Goal: Contribute content: Contribute content

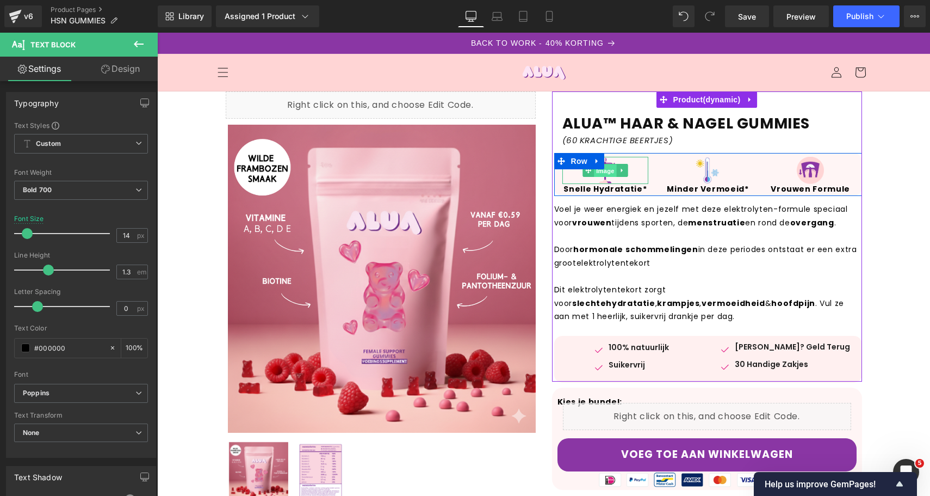
click at [605, 171] on span "Image" at bounding box center [605, 170] width 23 height 13
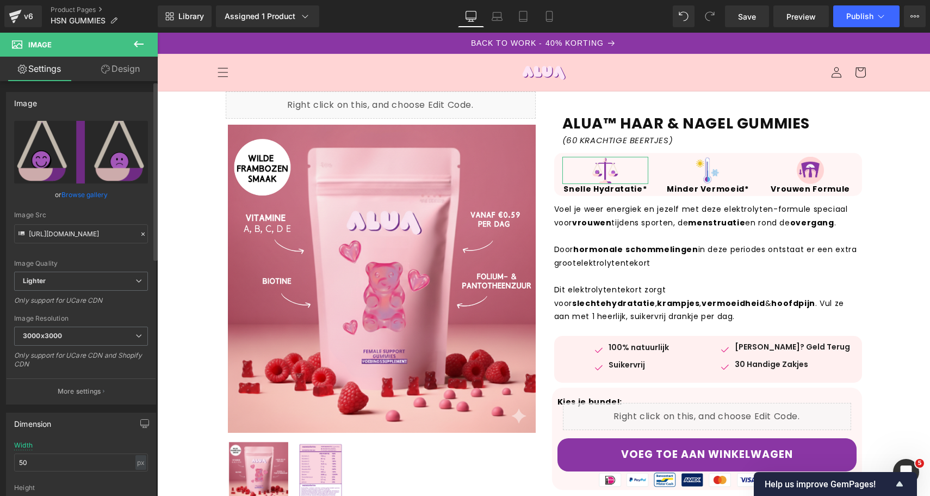
click at [102, 197] on link "Browse gallery" at bounding box center [84, 194] width 46 height 19
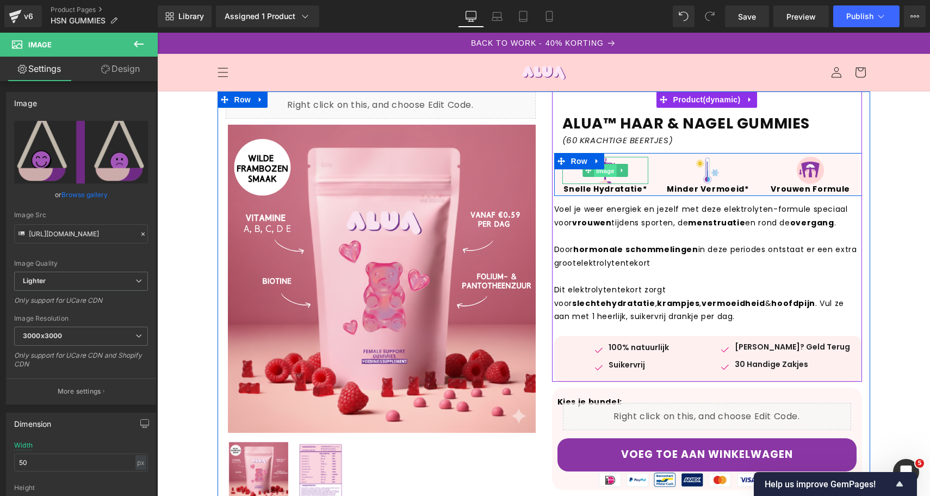
click at [608, 176] on span "Image" at bounding box center [605, 170] width 23 height 13
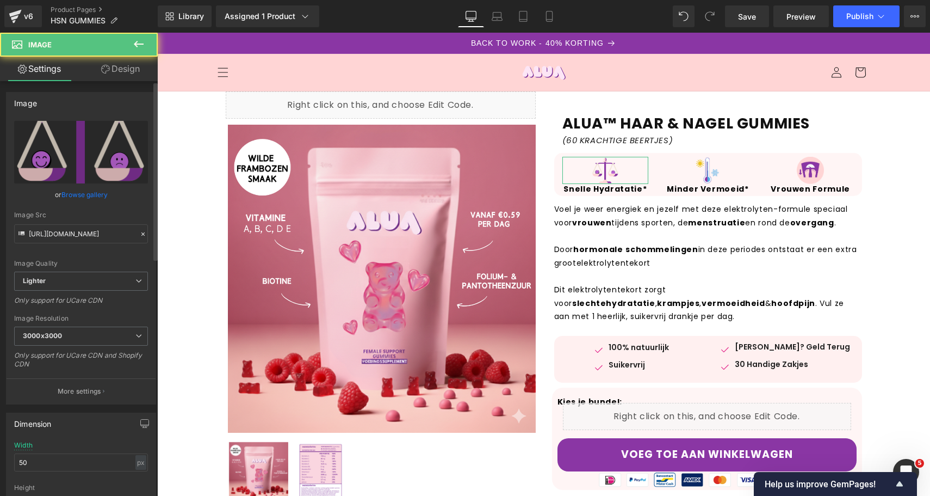
click at [82, 191] on link "Browse gallery" at bounding box center [84, 194] width 46 height 19
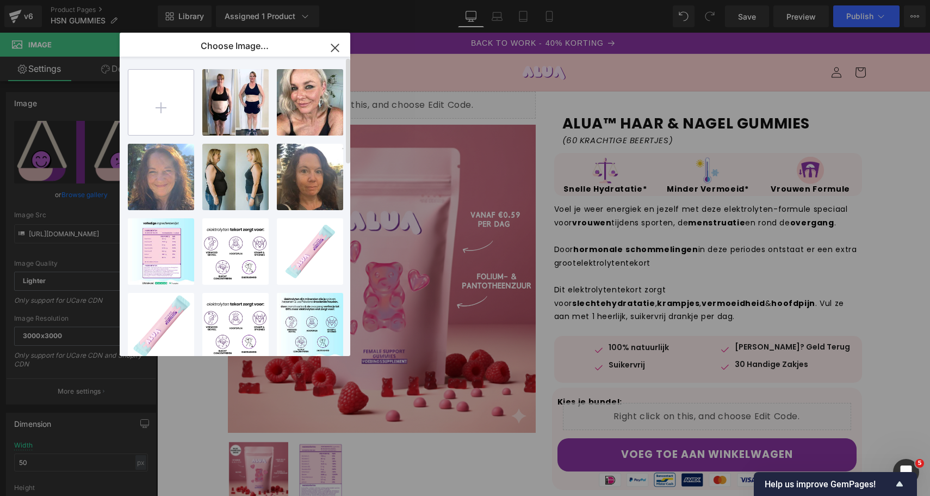
click at [187, 110] on input "file" at bounding box center [160, 102] width 65 height 65
type input "C:\fakepath\2.png"
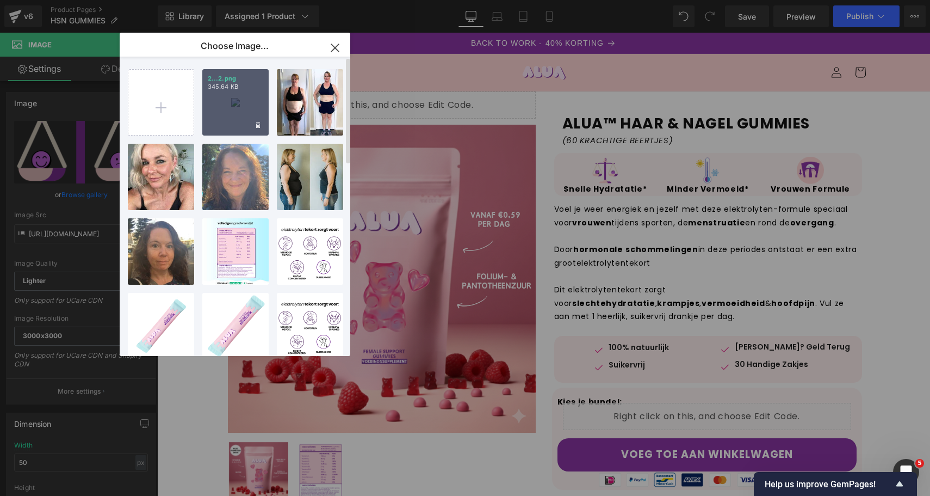
click at [243, 82] on p "2...2.png" at bounding box center [235, 79] width 55 height 8
type input "[URL][DOMAIN_NAME]"
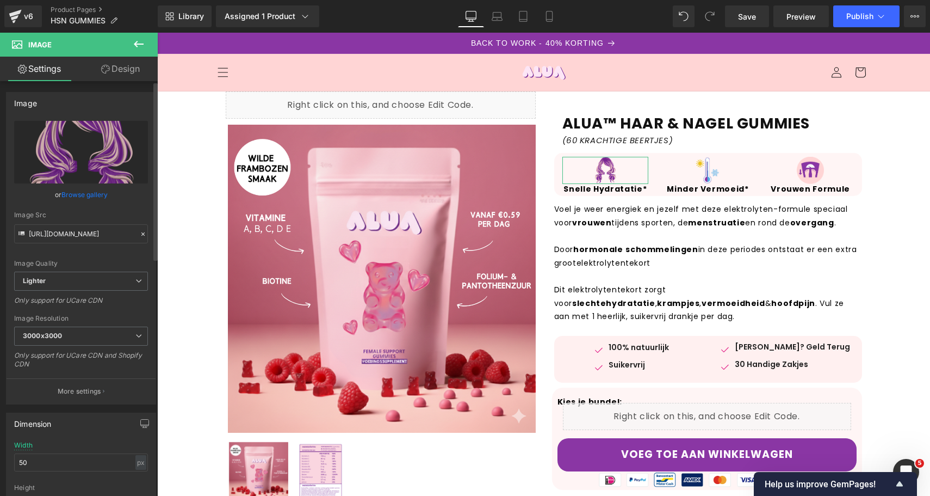
click at [91, 185] on link "Browse gallery" at bounding box center [84, 194] width 46 height 19
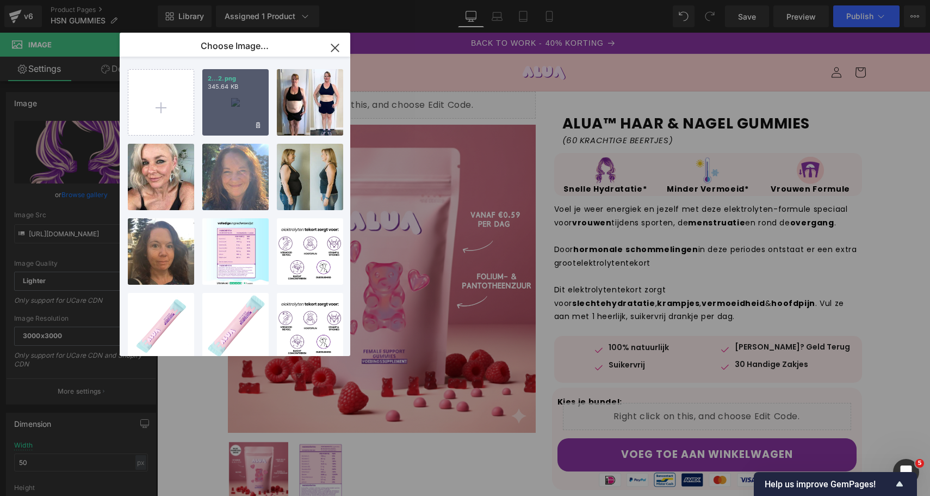
click at [225, 102] on div "2...2.png 345.64 KB" at bounding box center [235, 102] width 66 height 66
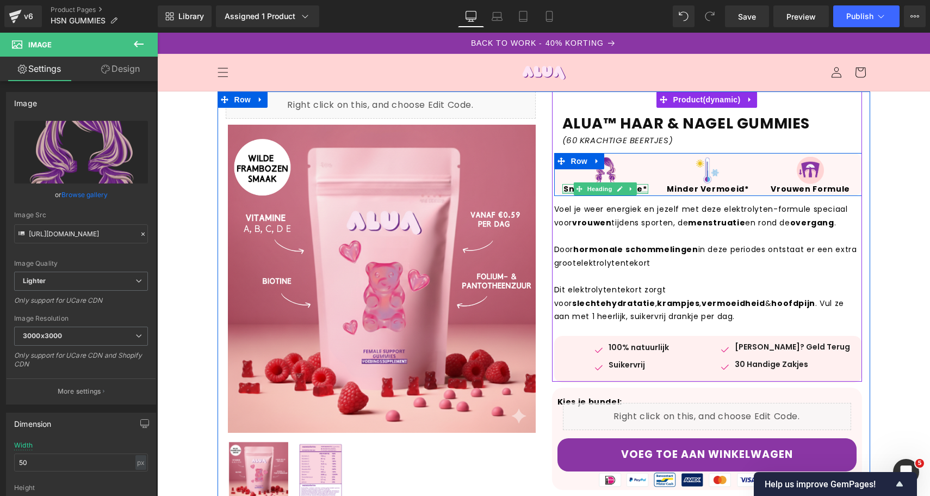
click at [569, 191] on div at bounding box center [606, 192] width 86 height 3
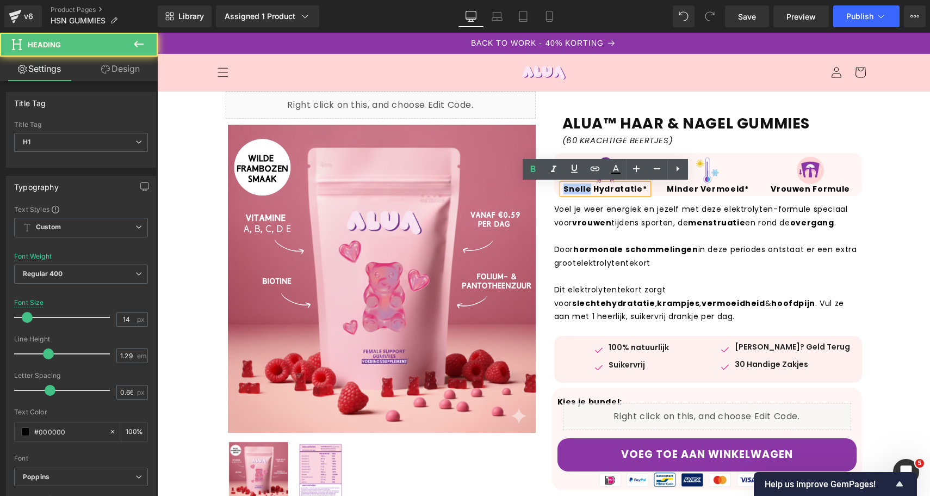
click at [569, 191] on strong "Snelle Hydratatie*" at bounding box center [605, 188] width 83 height 11
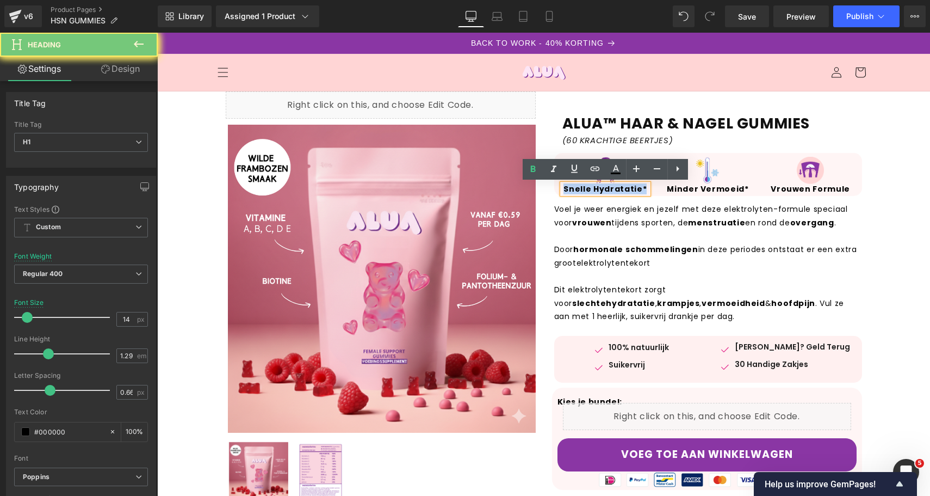
click at [569, 191] on strong "Snelle Hydratatie*" at bounding box center [605, 188] width 83 height 11
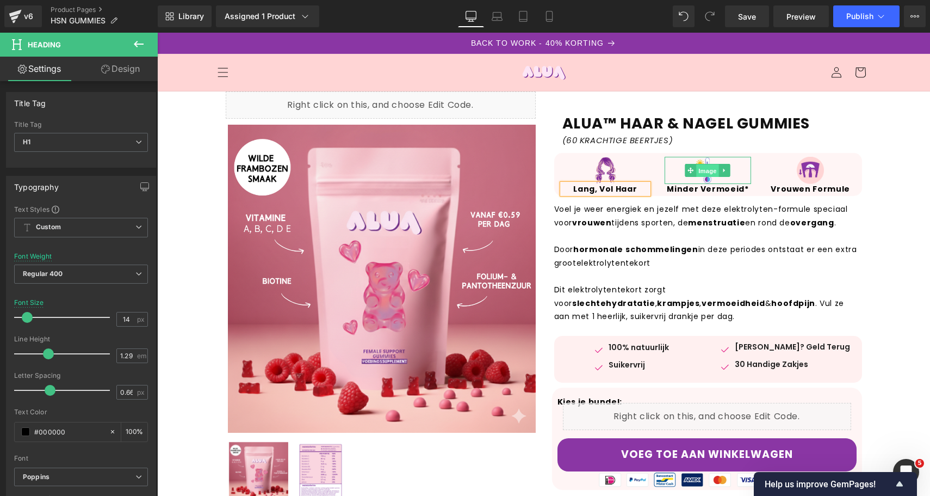
click at [701, 171] on span "Image" at bounding box center [708, 170] width 23 height 13
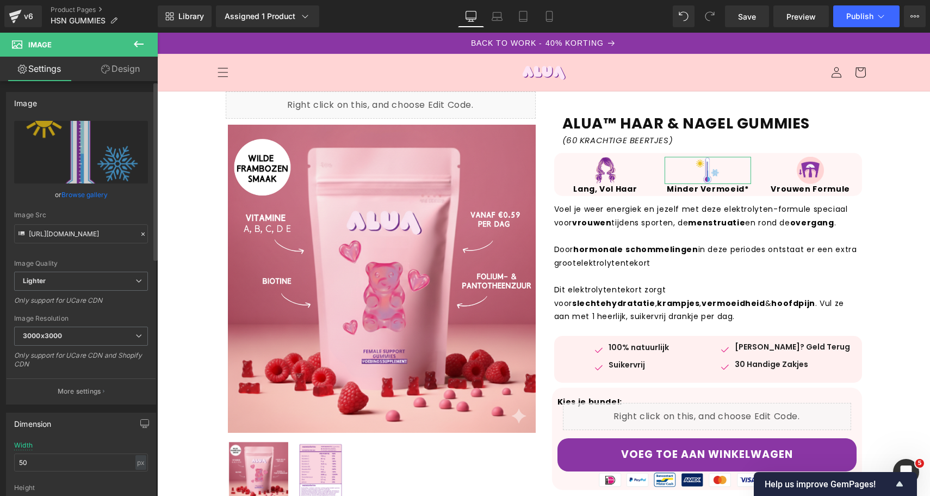
click at [93, 197] on link "Browse gallery" at bounding box center [84, 194] width 46 height 19
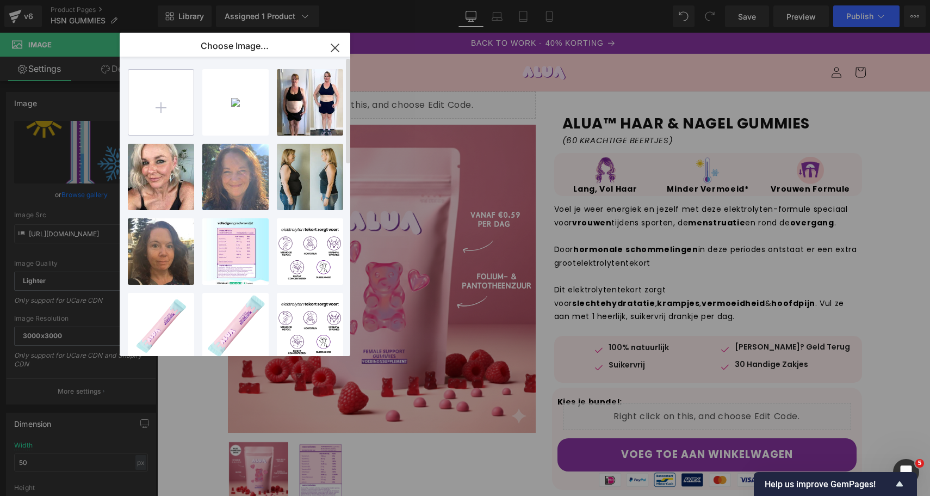
click at [168, 95] on input "file" at bounding box center [160, 102] width 65 height 65
type input "C:\fakepath\3.png"
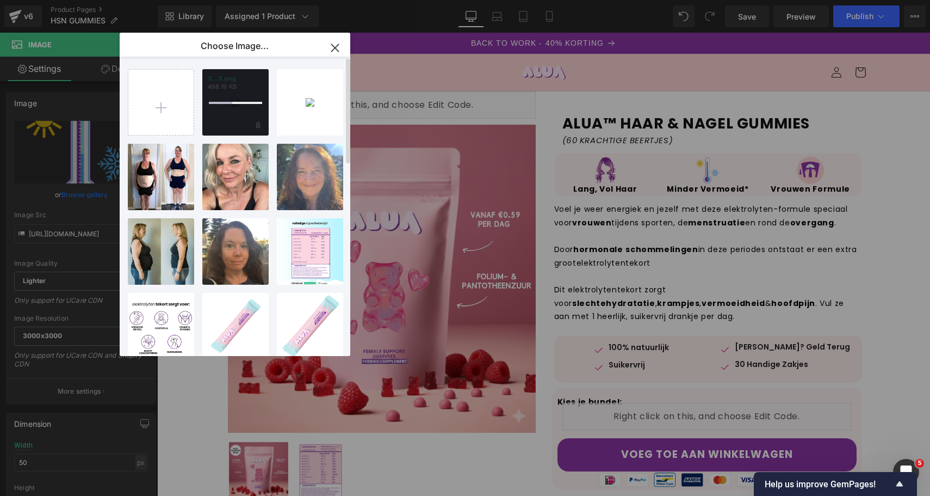
click at [228, 98] on div at bounding box center [235, 102] width 66 height 66
click at [228, 98] on div "3...3.png 488.19 KB" at bounding box center [235, 102] width 66 height 66
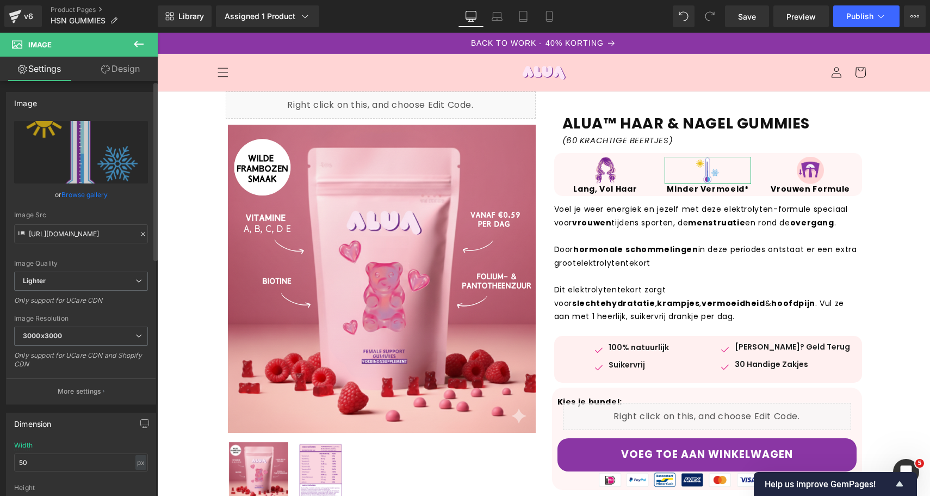
click at [97, 191] on link "Browse gallery" at bounding box center [84, 194] width 46 height 19
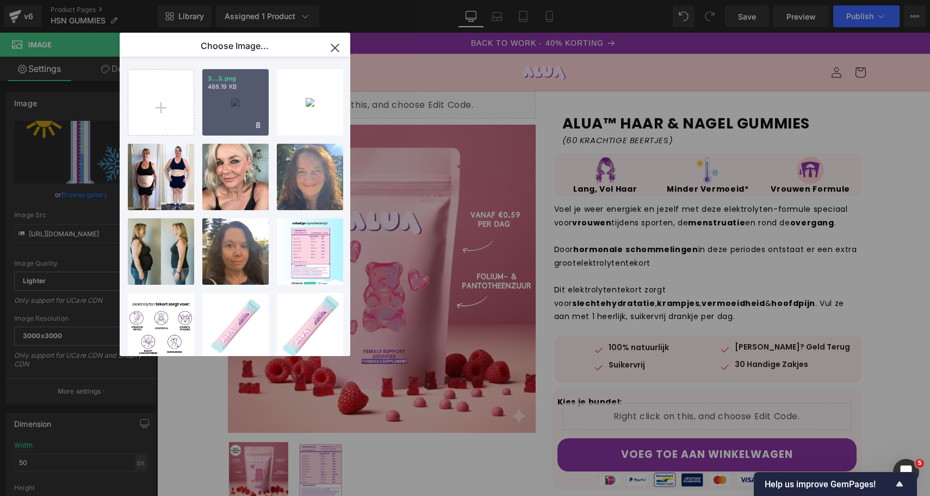
click at [206, 115] on div "3...3.png 488.19 KB" at bounding box center [235, 102] width 66 height 66
type input "[URL][DOMAIN_NAME]"
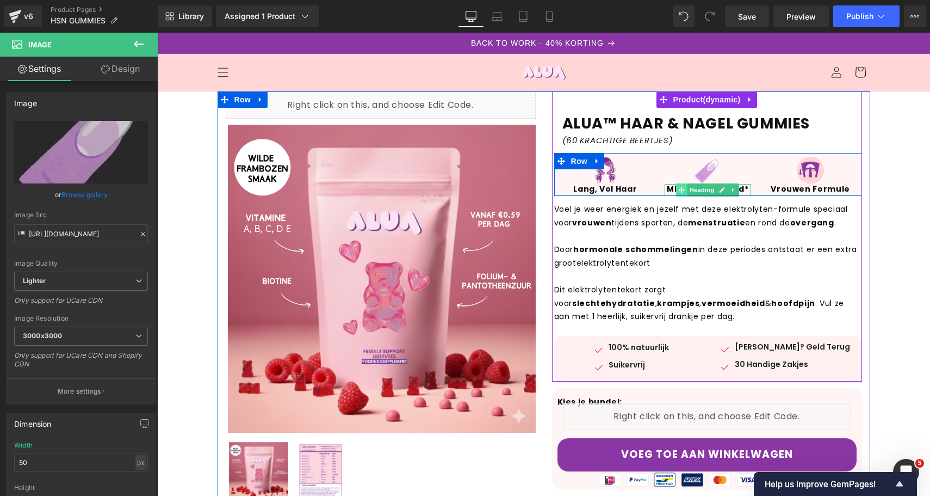
click at [684, 187] on icon at bounding box center [682, 190] width 6 height 7
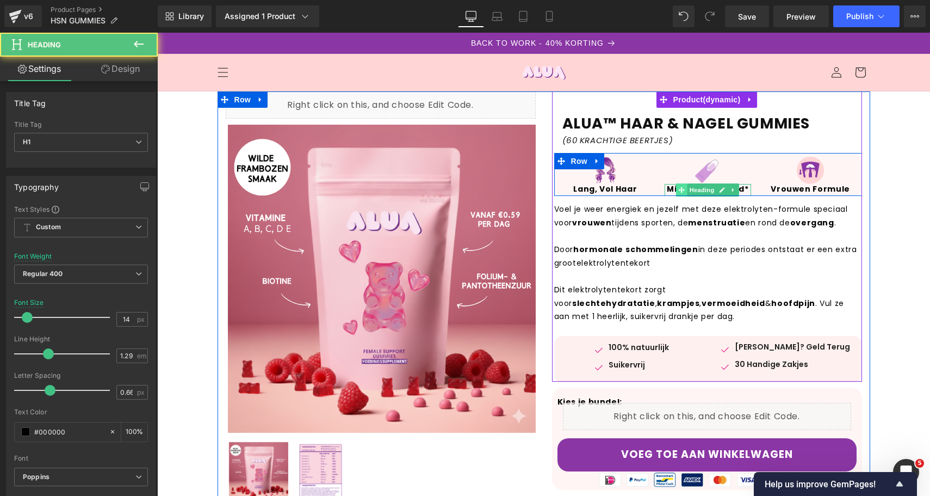
click at [682, 187] on icon at bounding box center [682, 190] width 6 height 6
click at [674, 187] on strong "Minder Vermoeid*" at bounding box center [708, 188] width 82 height 11
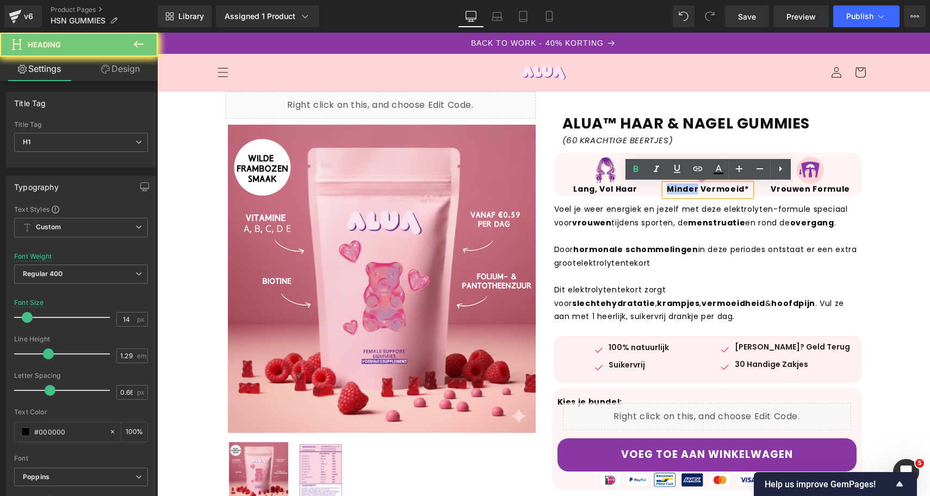
click at [674, 187] on strong "Minder Vermoeid*" at bounding box center [708, 188] width 82 height 11
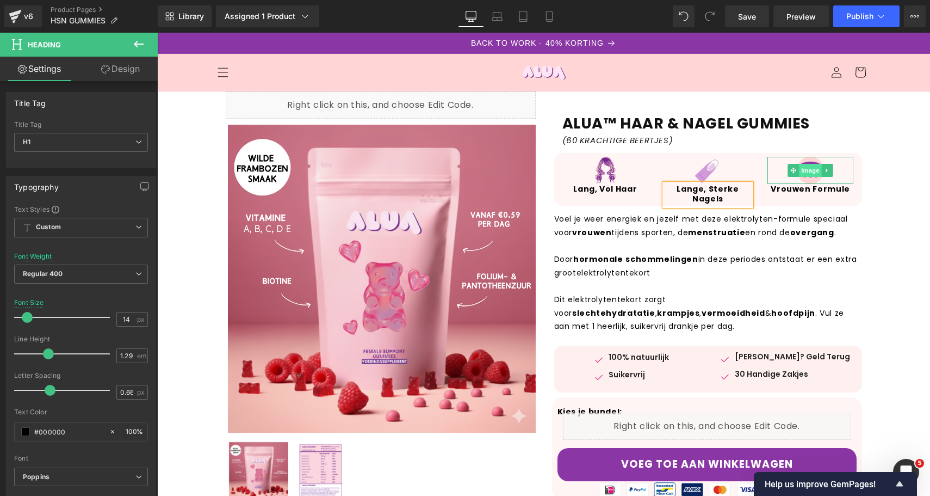
click at [811, 176] on span "Image" at bounding box center [810, 170] width 23 height 13
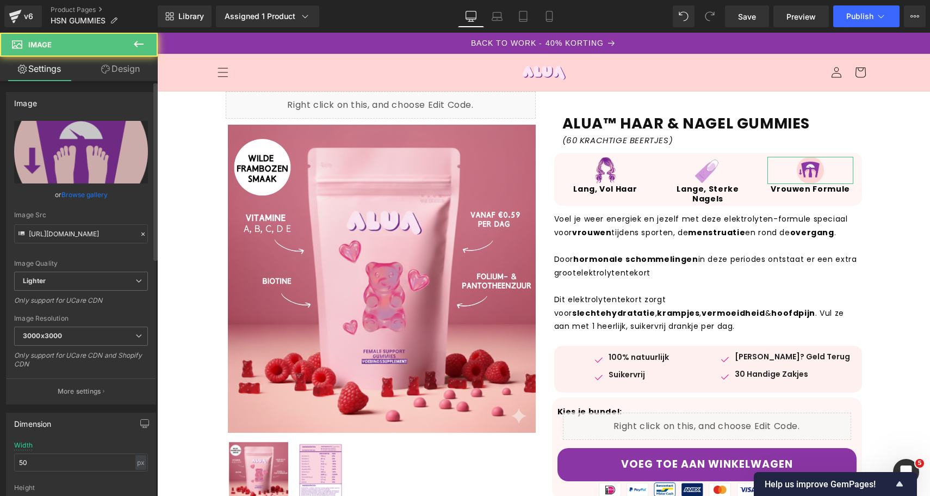
click at [91, 200] on link "Browse gallery" at bounding box center [84, 194] width 46 height 19
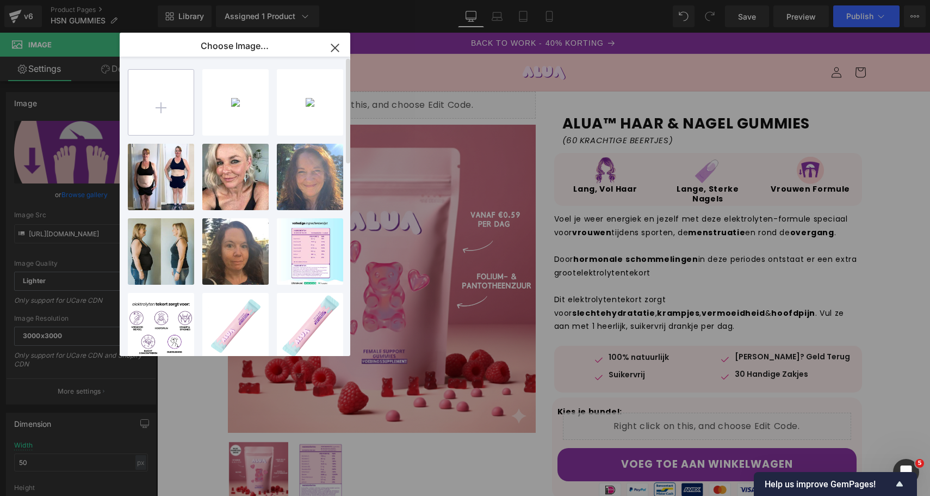
click at [187, 93] on input "file" at bounding box center [160, 102] width 65 height 65
type input "C:\fakepath\4.png"
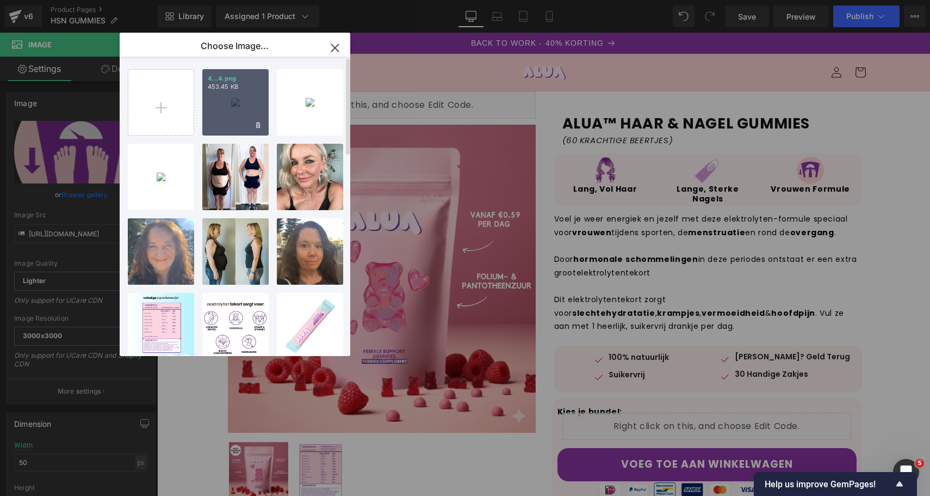
click at [226, 88] on p "453.45 KB" at bounding box center [235, 87] width 55 height 8
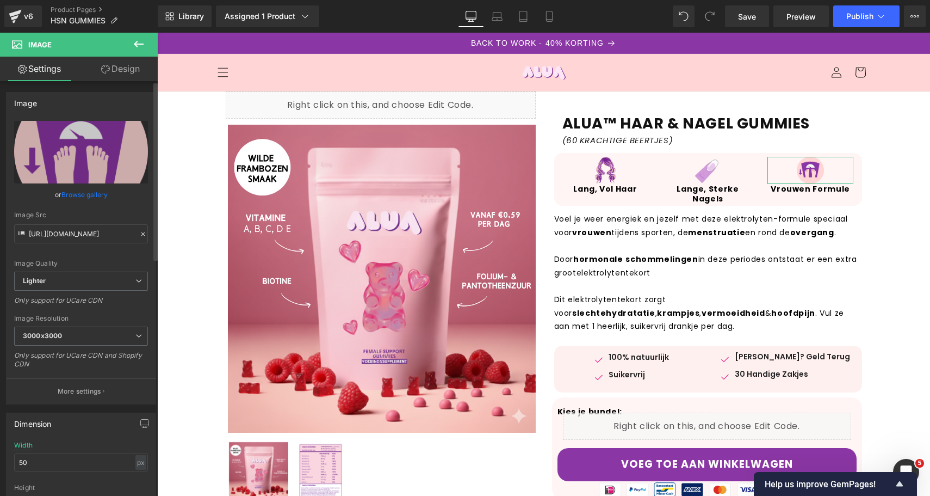
click at [91, 191] on link "Browse gallery" at bounding box center [84, 194] width 46 height 19
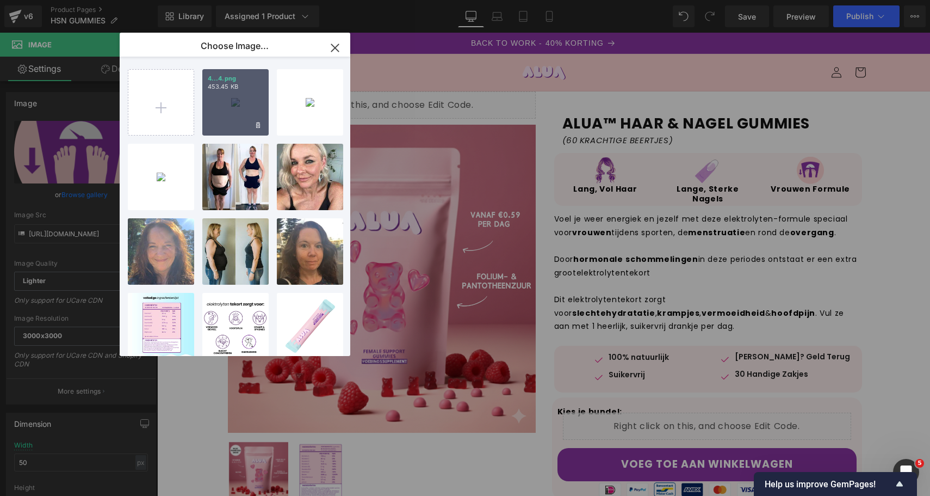
click at [220, 105] on div "4...4.png 453.45 KB" at bounding box center [235, 102] width 66 height 66
type input "[URL][DOMAIN_NAME]"
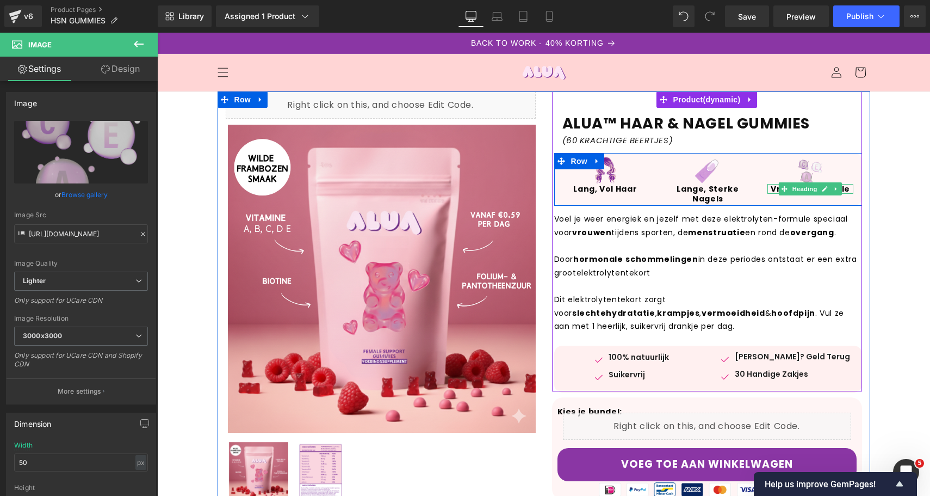
click at [774, 187] on b "Vrouwen Formule" at bounding box center [810, 188] width 79 height 11
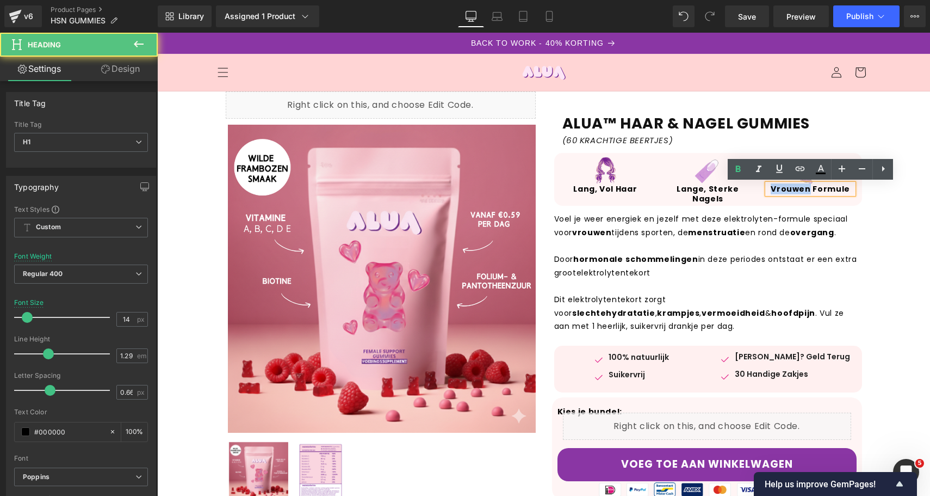
click at [774, 187] on b "Vrouwen Formule" at bounding box center [810, 188] width 79 height 11
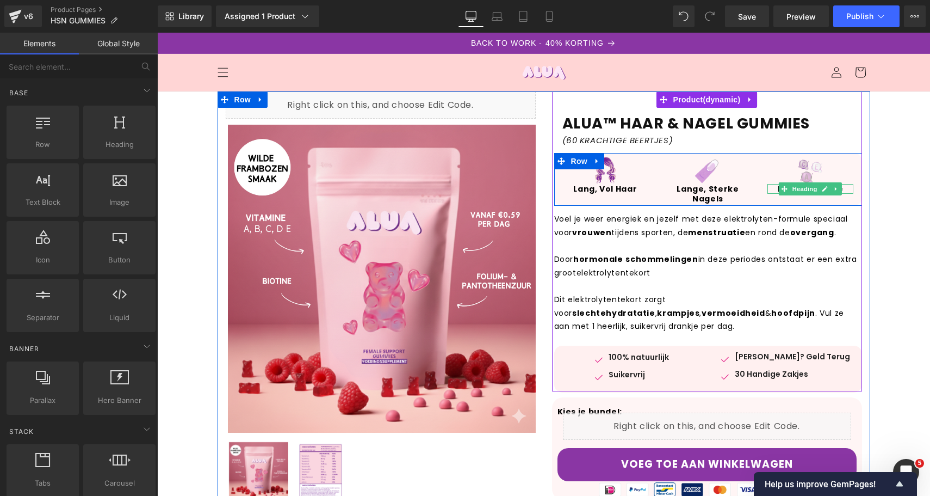
click at [777, 188] on h1 "Multi Vitamine" at bounding box center [811, 189] width 86 height 10
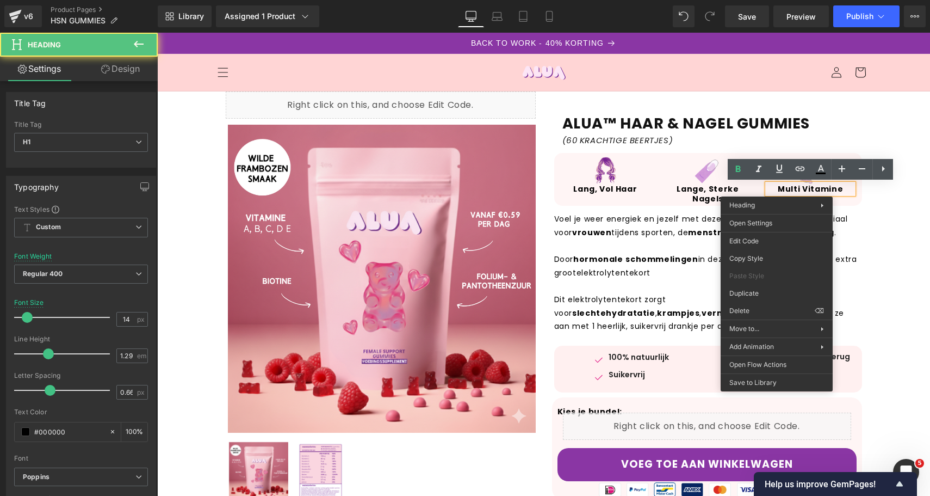
click at [795, 190] on b "Multi Vitamine" at bounding box center [810, 188] width 65 height 11
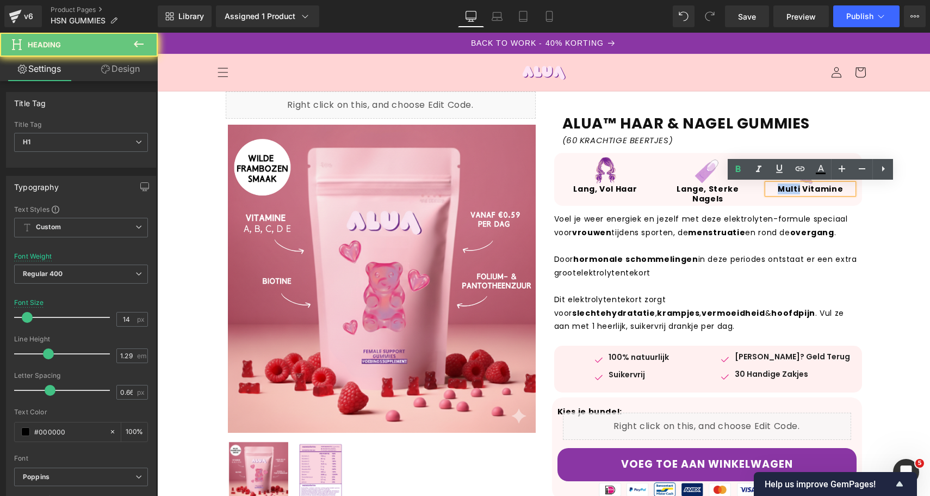
click at [795, 190] on b "Multi Vitamine" at bounding box center [810, 188] width 65 height 11
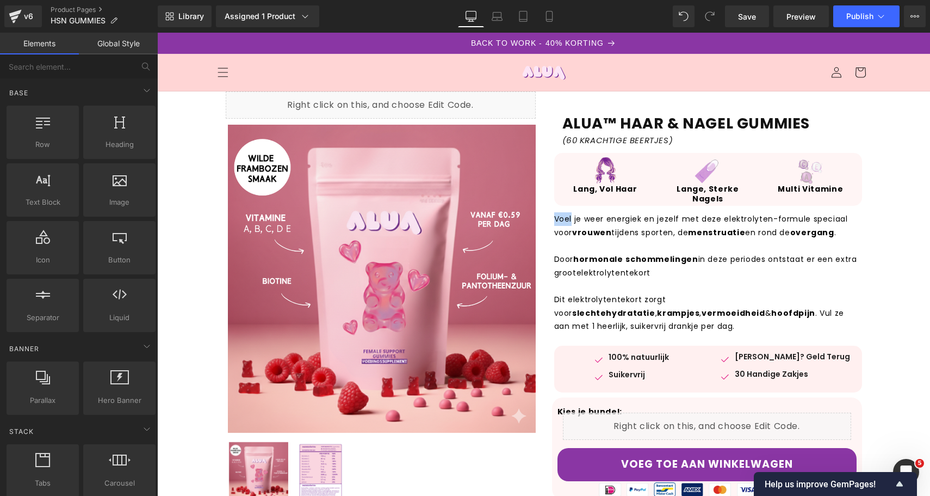
click at [763, 252] on p "Door hormonale schommelingen in deze periodes ontstaat er een extra groot elekt…" at bounding box center [708, 265] width 308 height 27
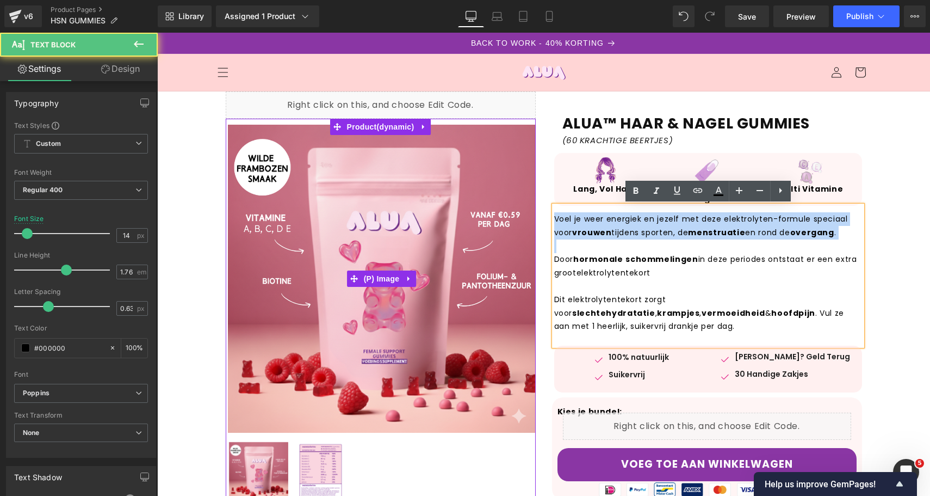
drag, startPoint x: 627, startPoint y: 335, endPoint x: 519, endPoint y: 203, distance: 170.4
click at [519, 203] on div "Liquid Sale Off (P) Image ‹ › (P) Image List" at bounding box center [544, 423] width 653 height 665
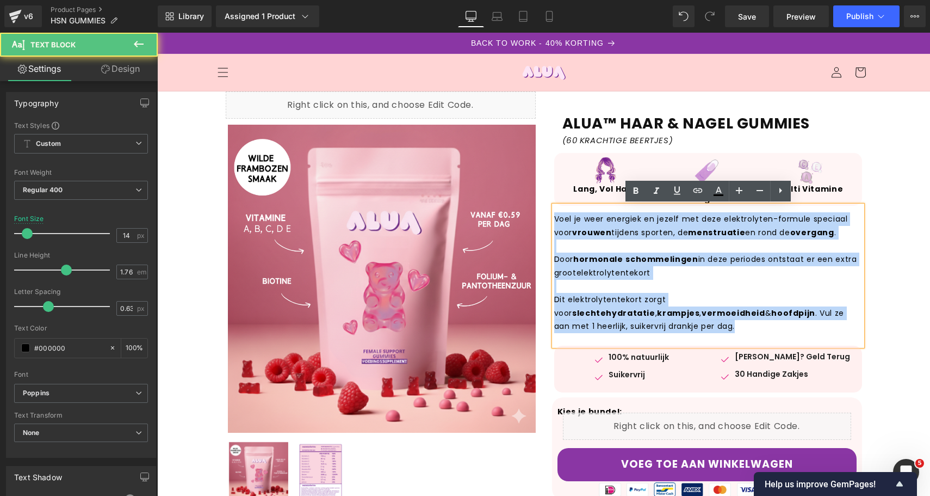
drag, startPoint x: 606, startPoint y: 321, endPoint x: 549, endPoint y: 214, distance: 120.7
click at [549, 214] on div "ALUA™ HAAR & NAGEL GUMMIES Heading (60 KRACHTIGE BEERTJES) Text Block Row Image…" at bounding box center [707, 421] width 326 height 660
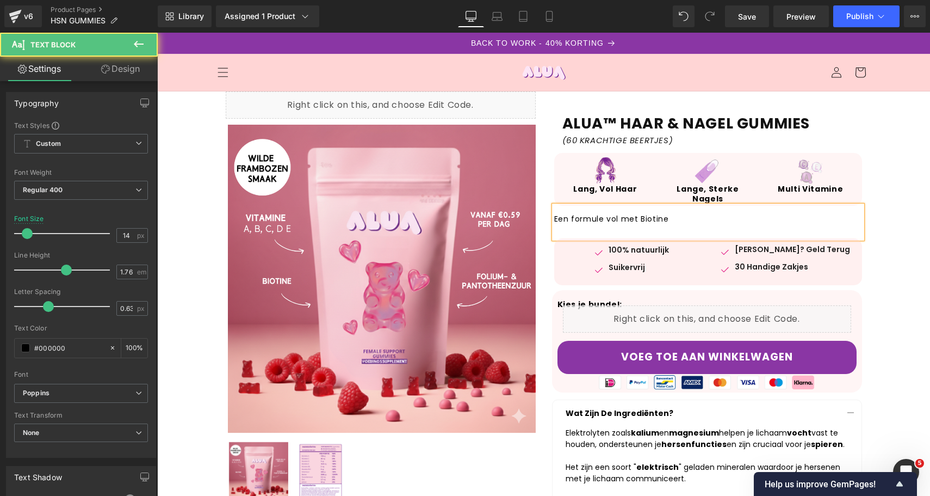
click at [656, 221] on p "Een formule vol met Biotine" at bounding box center [708, 219] width 308 height 14
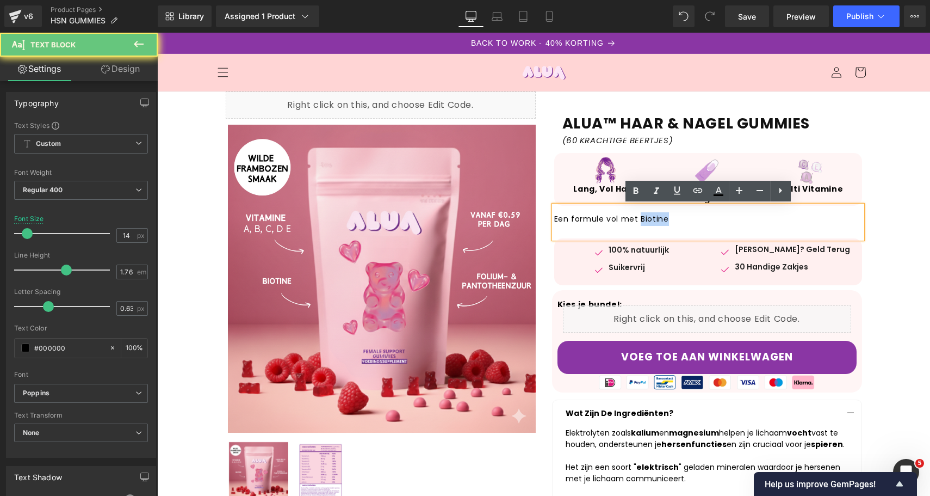
click at [656, 221] on p "Een formule vol met Biotine" at bounding box center [708, 219] width 308 height 14
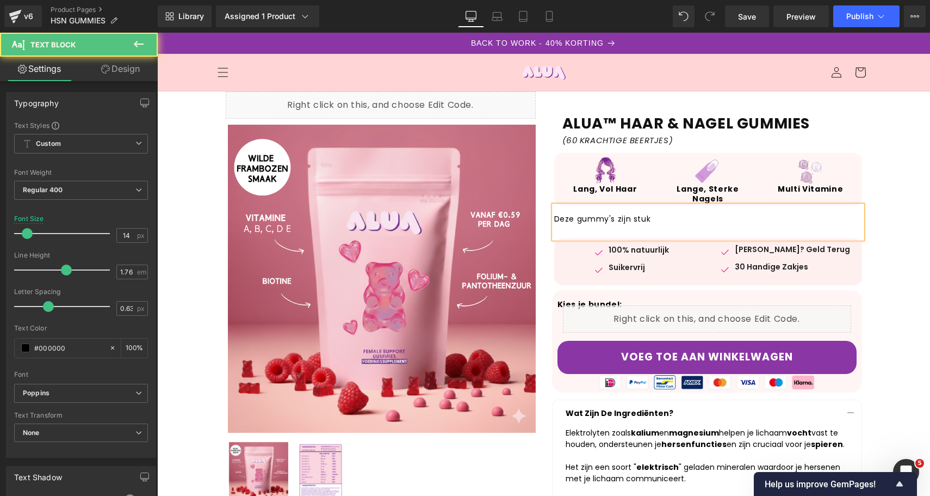
click at [609, 218] on p "Deze gummy's zijn stuk" at bounding box center [708, 219] width 308 height 14
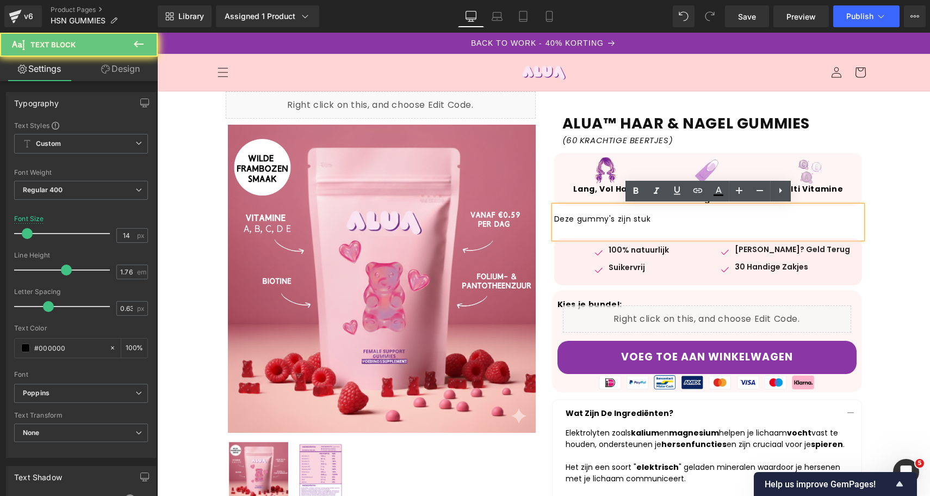
click at [613, 218] on p "Deze gummy's zijn stuk" at bounding box center [708, 219] width 308 height 14
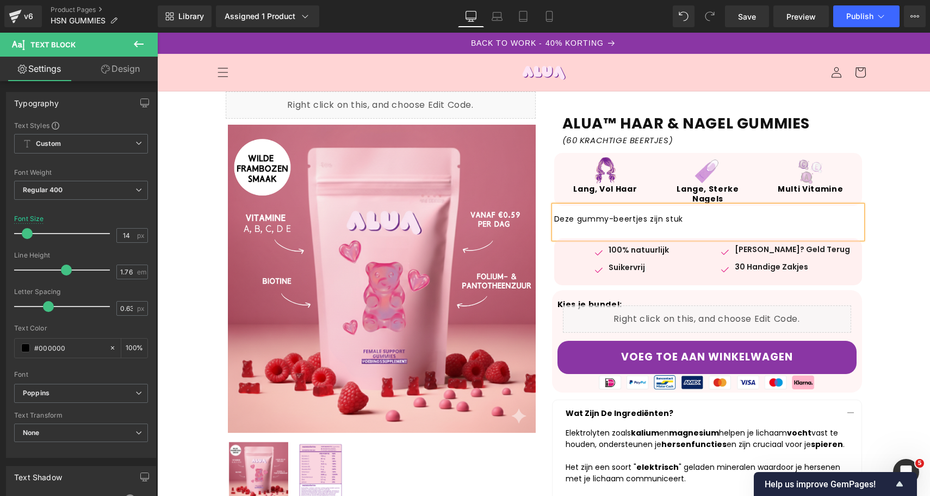
click at [709, 220] on p "Deze gummy-beertjes zijn stuk" at bounding box center [708, 219] width 308 height 14
click at [692, 211] on div "Deze gummy-beertjes zijn" at bounding box center [708, 222] width 308 height 33
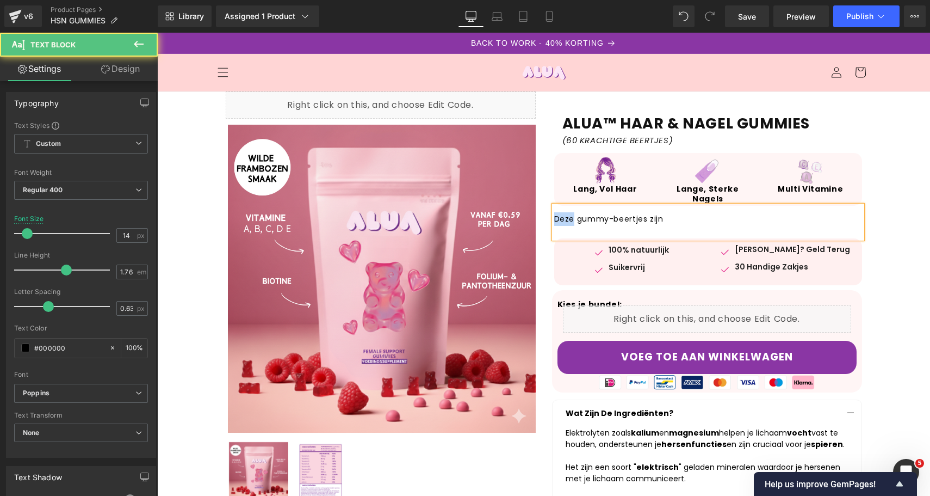
click at [692, 211] on div "Deze gummy-beertjes zijn" at bounding box center [708, 222] width 308 height 33
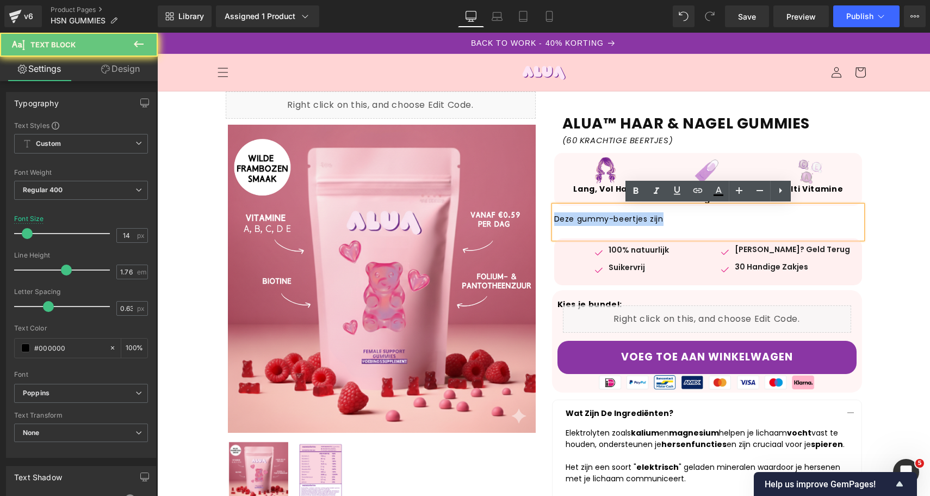
click at [692, 211] on div "Deze gummy-beertjes zijn" at bounding box center [708, 222] width 308 height 33
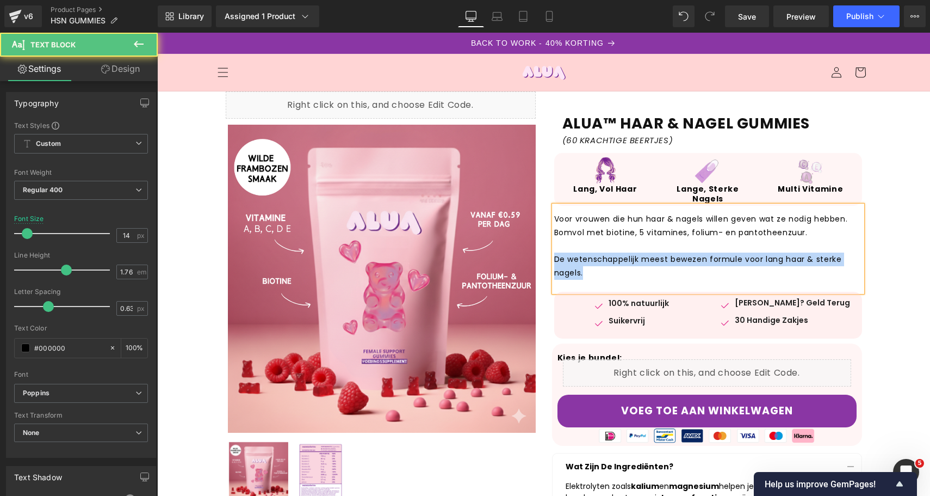
drag, startPoint x: 605, startPoint y: 269, endPoint x: 536, endPoint y: 264, distance: 69.3
click at [536, 264] on div "Liquid Sale Off (P) Image ‹ › (P) Image List" at bounding box center [544, 396] width 653 height 611
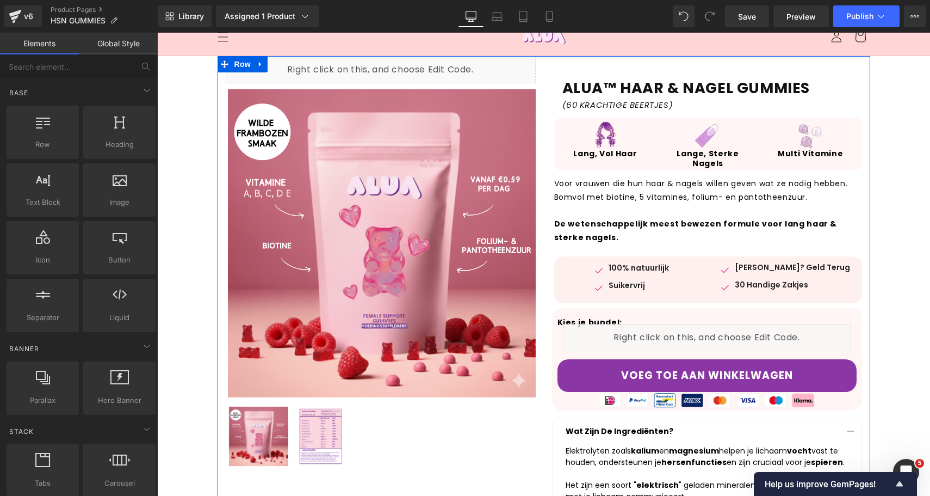
scroll to position [71, 0]
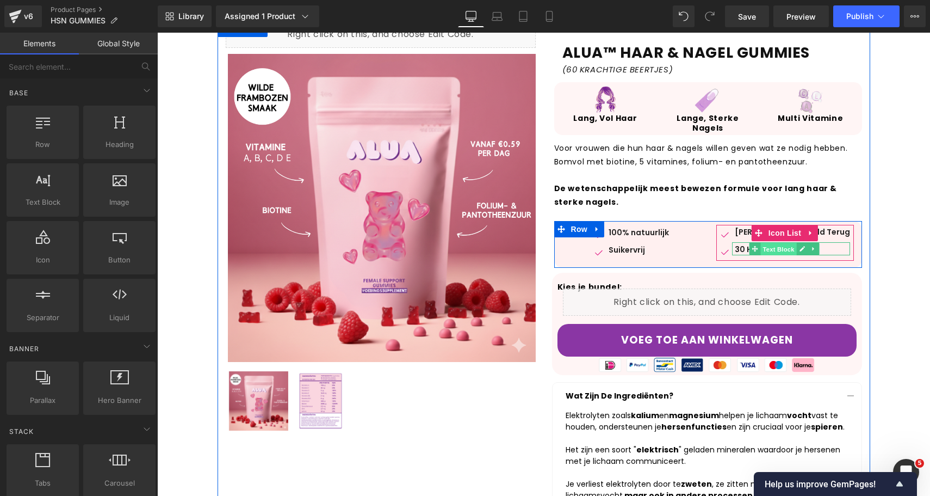
click at [775, 250] on span "Text Block" at bounding box center [779, 249] width 36 height 13
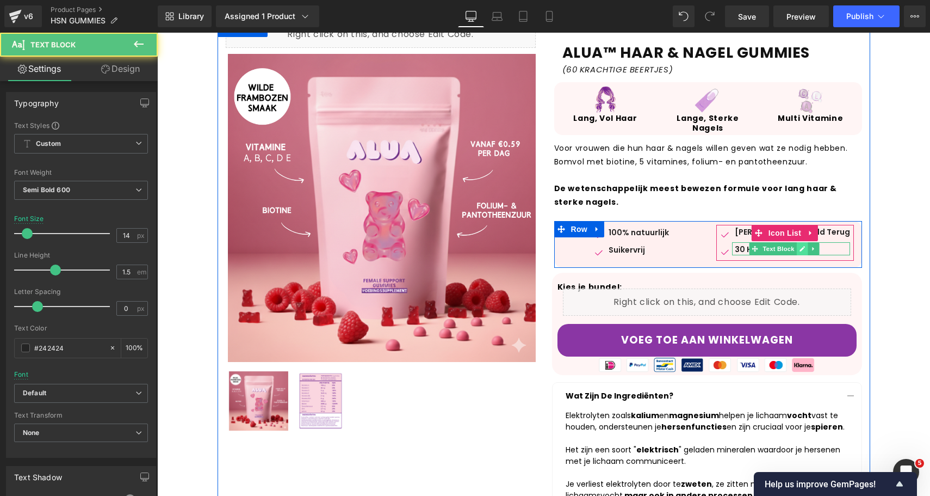
click at [808, 247] on link at bounding box center [801, 248] width 11 height 13
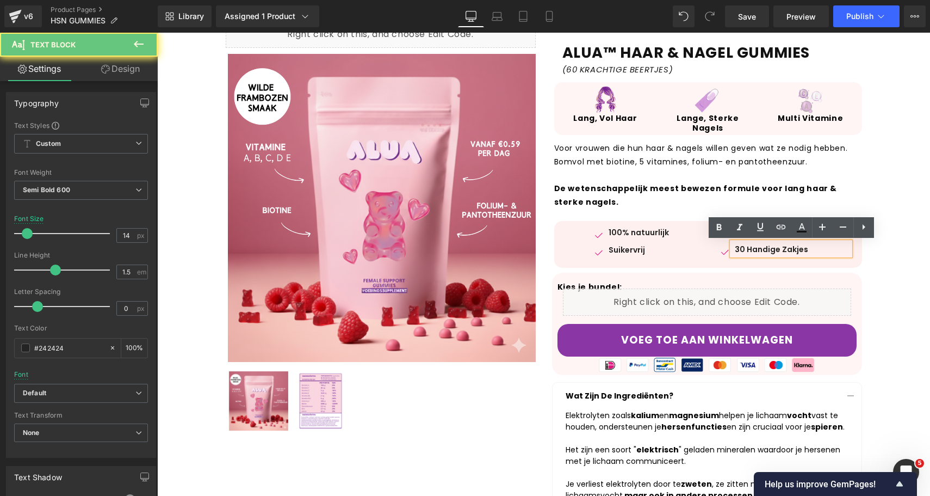
click at [823, 247] on p "30 Handige Zakjes" at bounding box center [792, 249] width 115 height 11
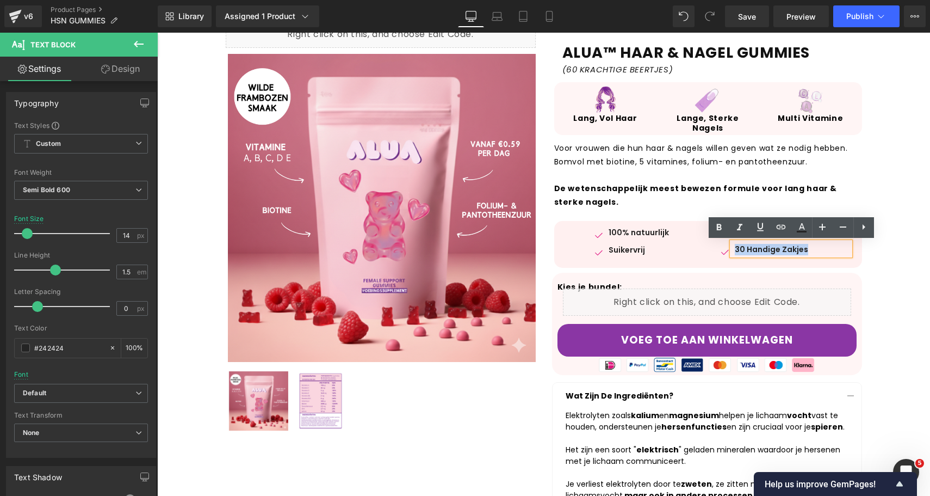
drag, startPoint x: 823, startPoint y: 248, endPoint x: 743, endPoint y: 249, distance: 80.5
click at [743, 249] on p "30 Handige Zakjes" at bounding box center [792, 249] width 115 height 11
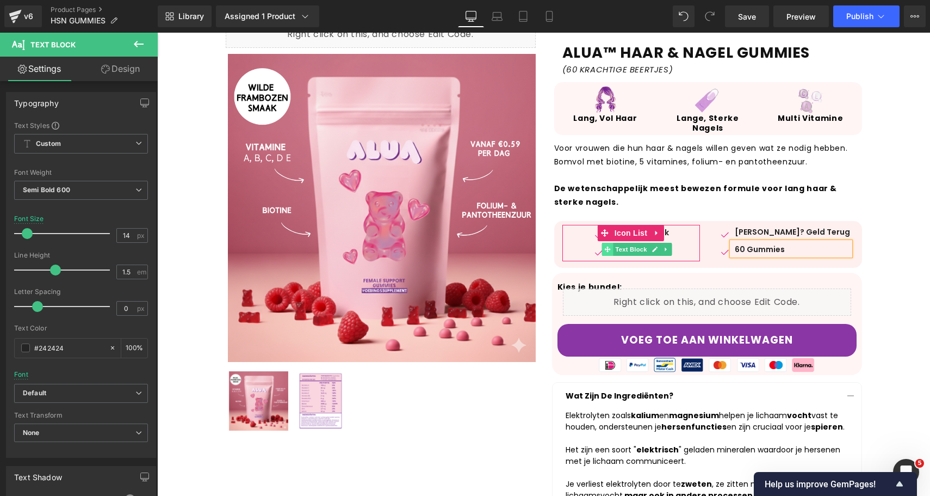
click at [610, 249] on icon at bounding box center [607, 249] width 6 height 6
click at [639, 249] on span "Text Block" at bounding box center [631, 249] width 36 height 13
click at [650, 249] on link at bounding box center [655, 249] width 11 height 13
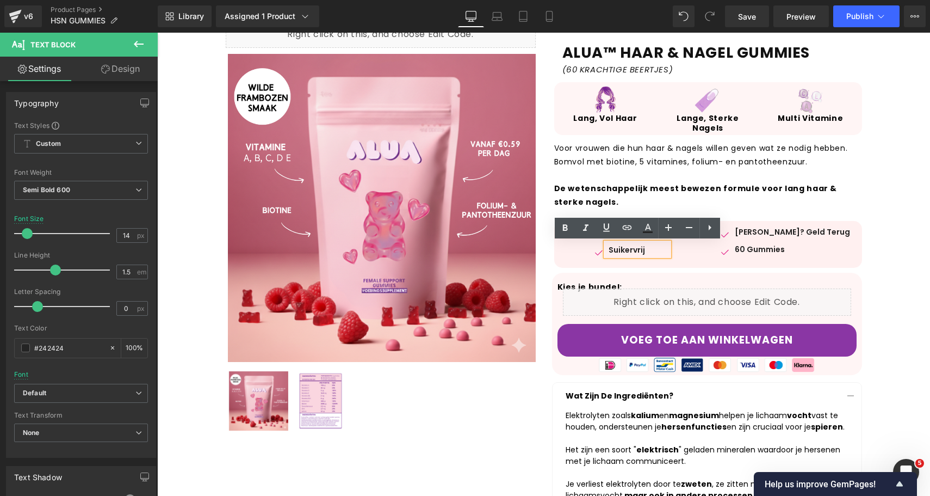
click at [653, 249] on p "Suikervrij" at bounding box center [639, 249] width 60 height 11
click at [609, 249] on p "Suikervrij" at bounding box center [639, 249] width 60 height 11
click at [670, 233] on div "Image 100% natuurlijk Text Block Image 100% Suikervrij Text Block" at bounding box center [632, 243] width 138 height 36
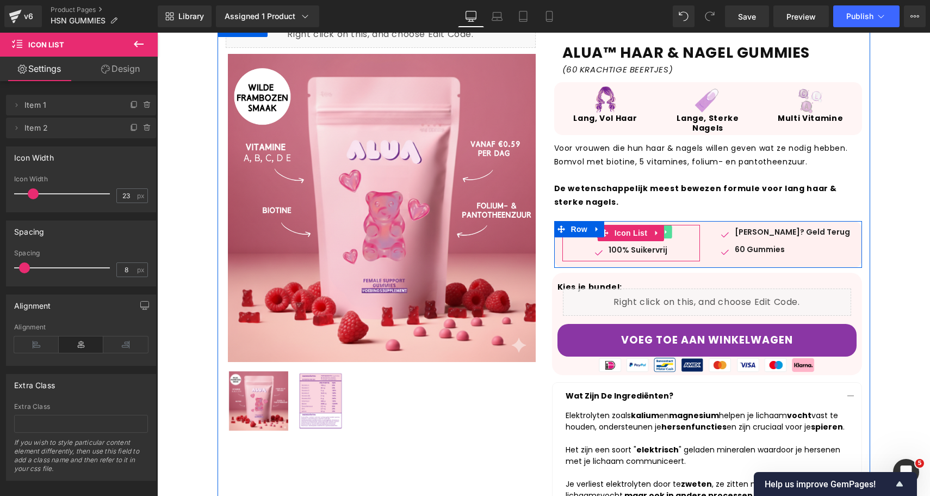
click at [669, 232] on link at bounding box center [665, 231] width 11 height 13
click at [660, 250] on link at bounding box center [665, 249] width 11 height 13
click at [728, 212] on div "Voor vrouwen die hun haar & nagels willen geven wat ze nodig hebben. Bomvol met…" at bounding box center [708, 178] width 308 height 86
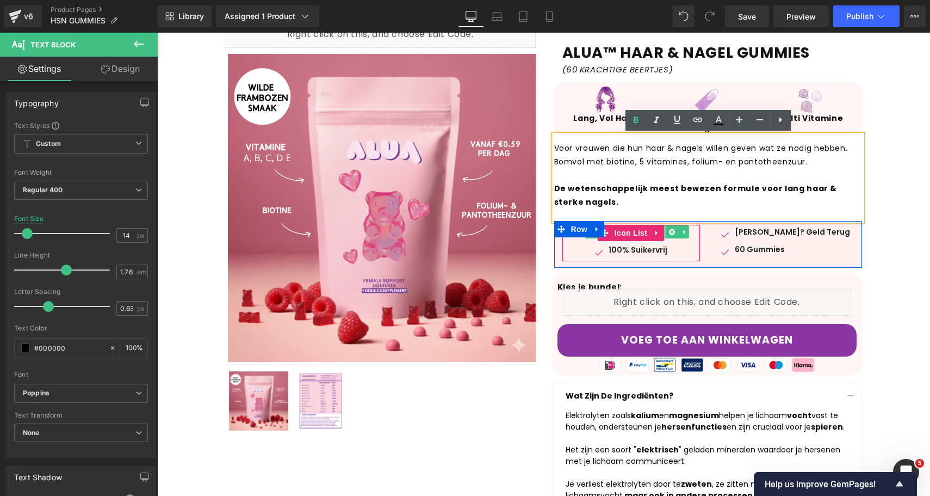
click at [664, 235] on link at bounding box center [660, 231] width 11 height 13
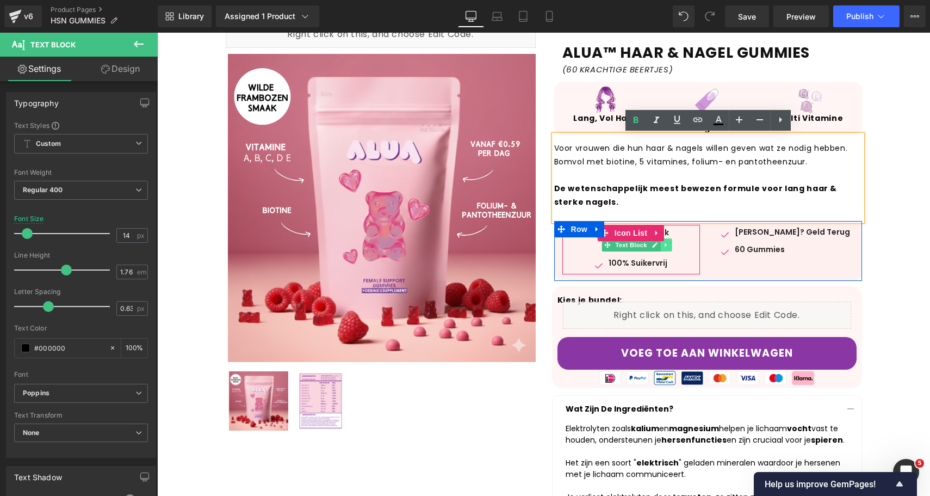
click at [666, 244] on icon at bounding box center [666, 245] width 6 height 7
click at [671, 244] on icon at bounding box center [672, 245] width 6 height 7
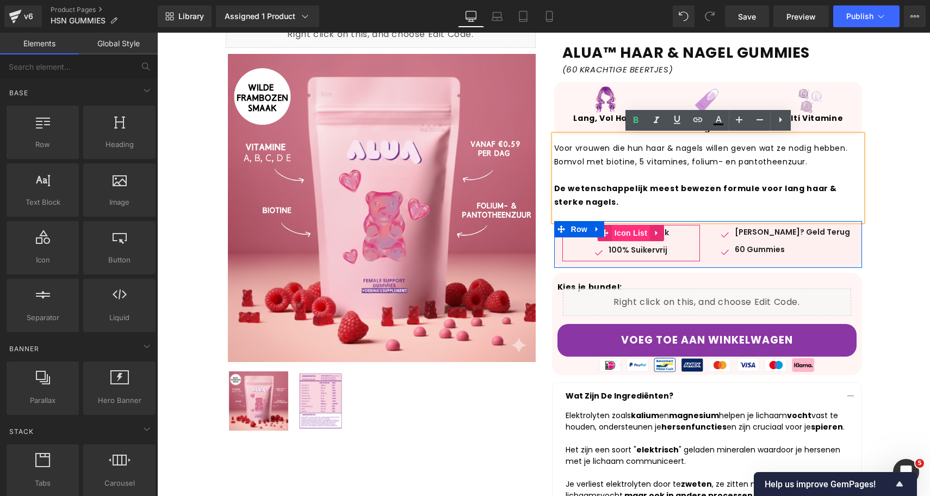
click at [620, 236] on span "Icon List" at bounding box center [631, 233] width 38 height 16
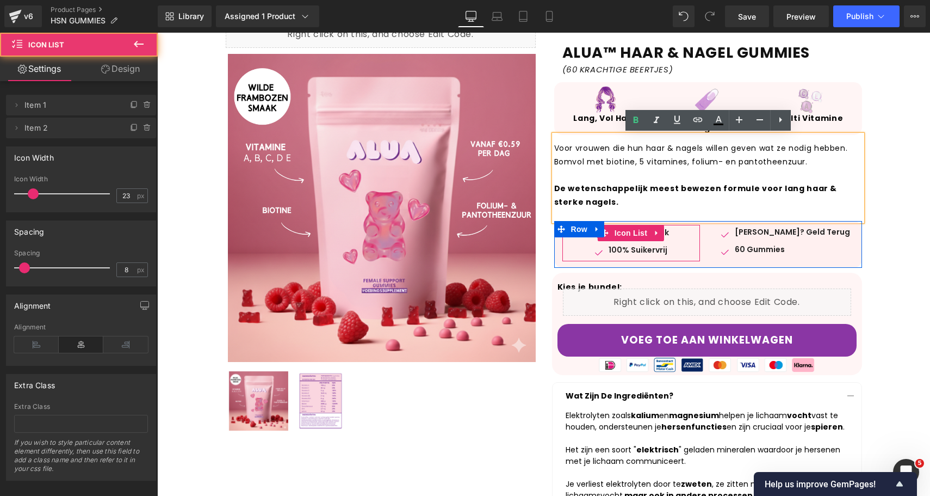
drag, startPoint x: 675, startPoint y: 227, endPoint x: 675, endPoint y: 237, distance: 9.8
click at [675, 237] on div "Image 100% natuurlijk Text Block Image 100% Suikervrij Text Block" at bounding box center [632, 243] width 138 height 36
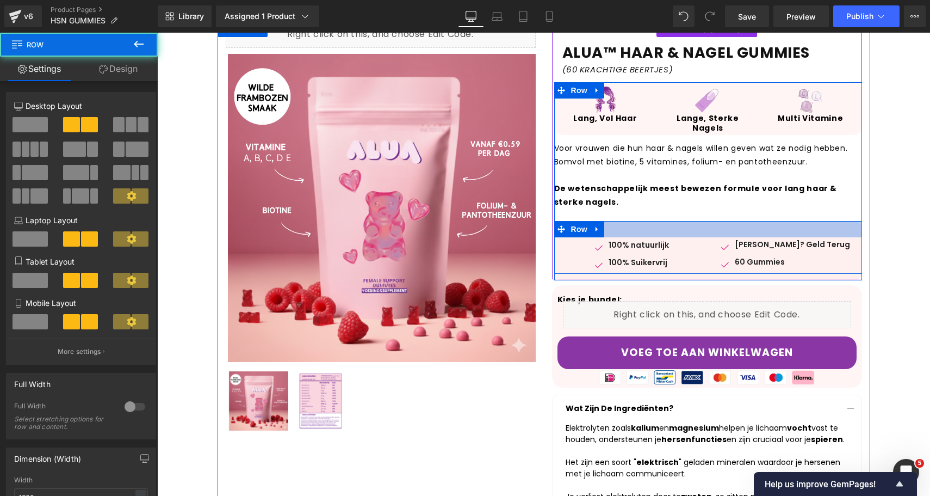
drag, startPoint x: 678, startPoint y: 225, endPoint x: 676, endPoint y: 250, distance: 25.7
click at [676, 249] on div "Image 100% natuurlijk Text Block Image 100% Suikervrij Text Block Icon List Ima…" at bounding box center [708, 250] width 308 height 59
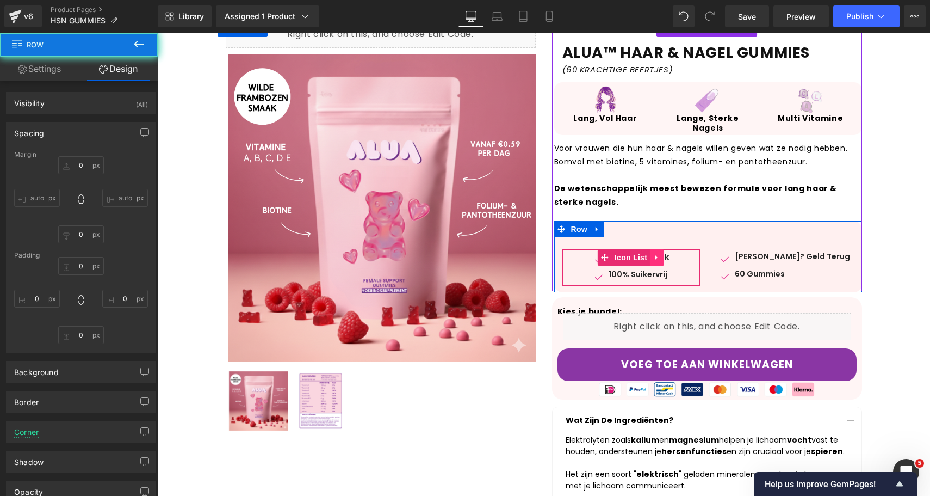
type input "0"
type input "-30"
type input "52"
type input "0"
type input "12"
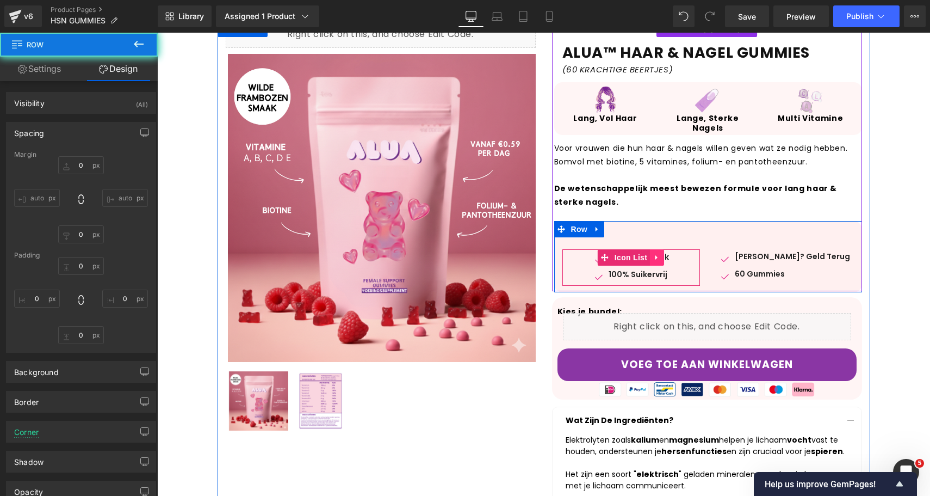
type input "0"
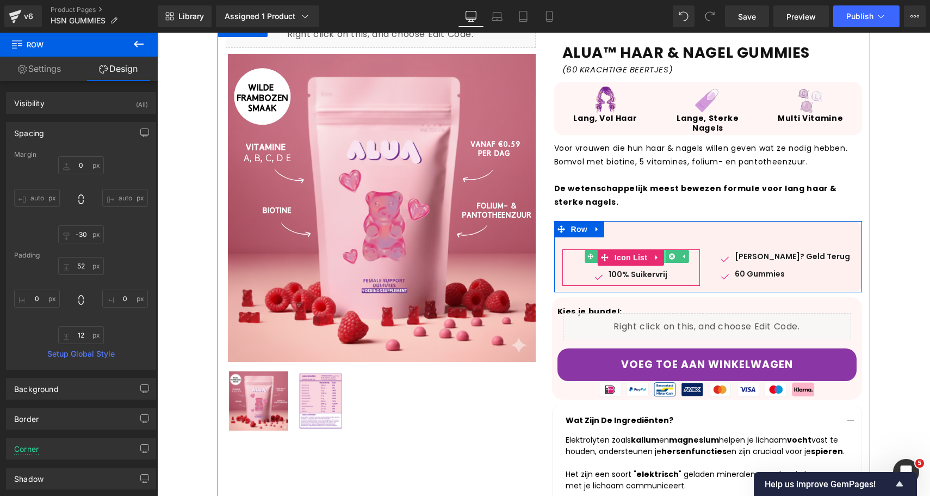
click at [665, 262] on link at bounding box center [660, 256] width 11 height 13
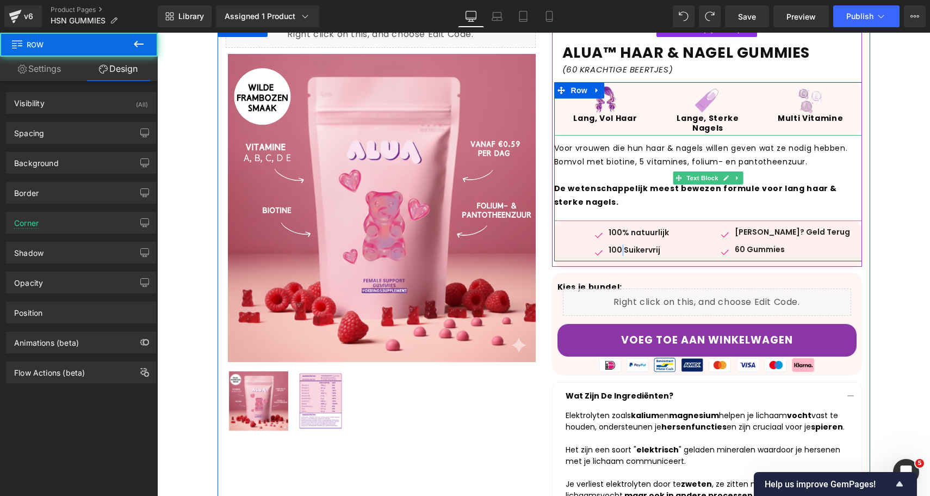
click at [704, 194] on p "De wetenschappelijk meest bewezen formule voor lang haar & sterke nagels." at bounding box center [708, 189] width 308 height 40
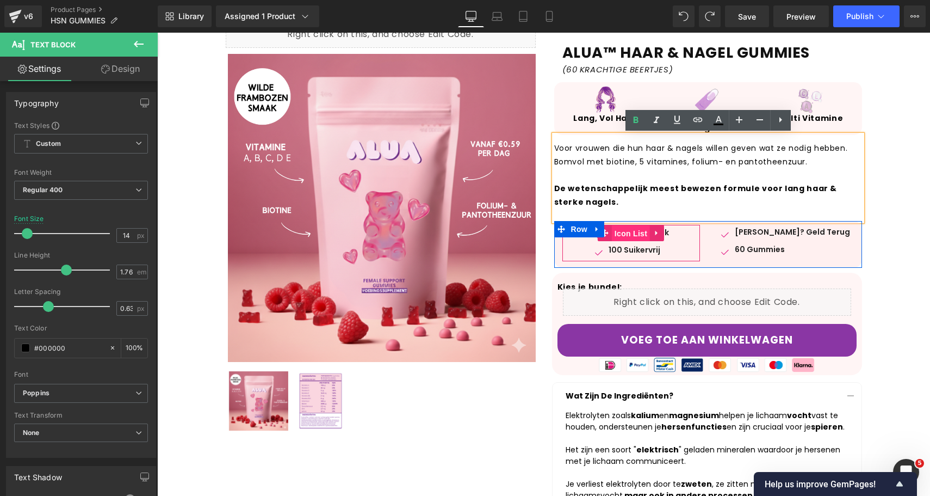
click at [640, 229] on span "Icon List" at bounding box center [631, 233] width 38 height 16
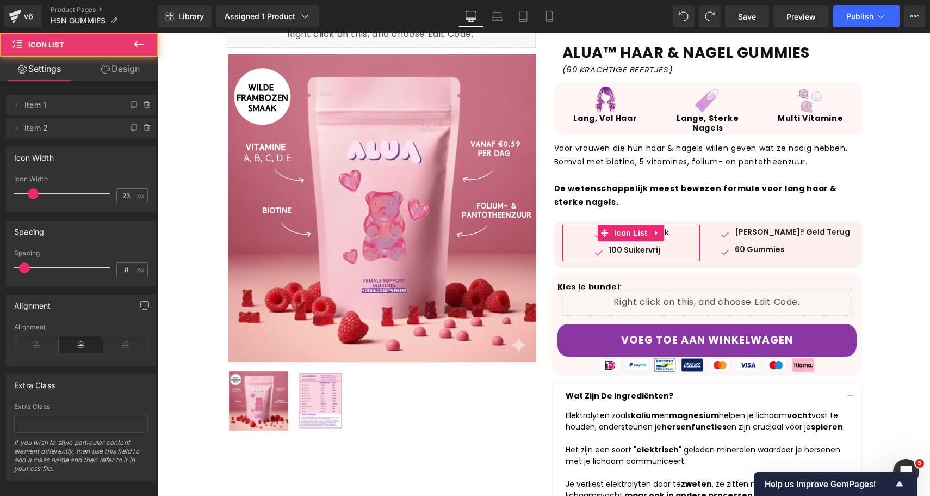
click at [113, 80] on link "Design" at bounding box center [120, 69] width 79 height 24
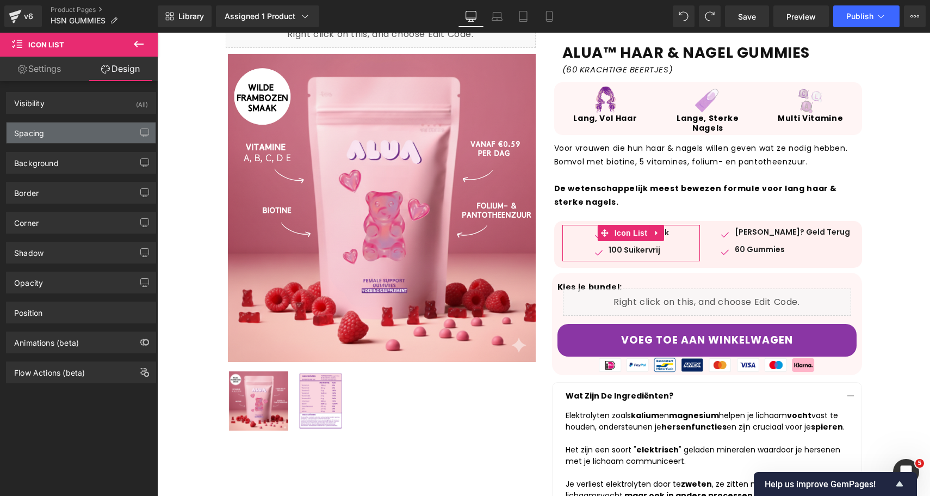
click at [86, 130] on div "Spacing" at bounding box center [81, 132] width 149 height 21
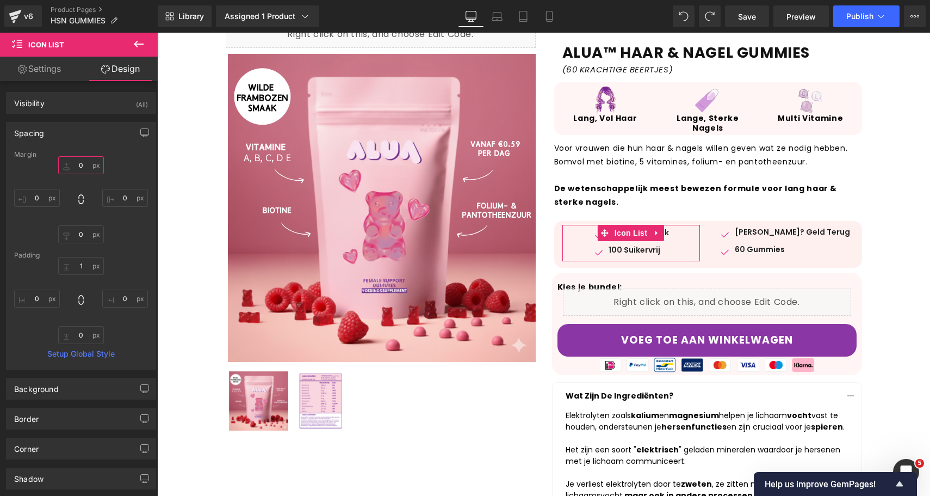
click at [88, 159] on input "0" at bounding box center [81, 165] width 46 height 18
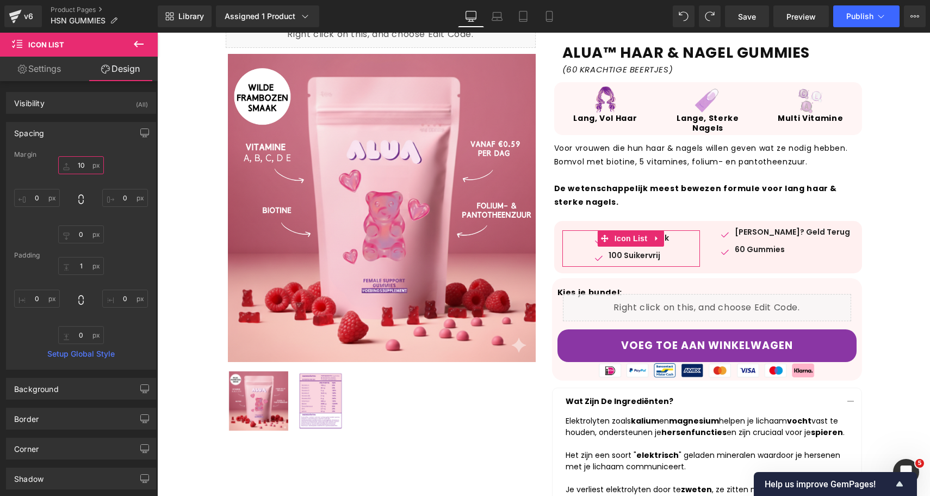
type input "0"
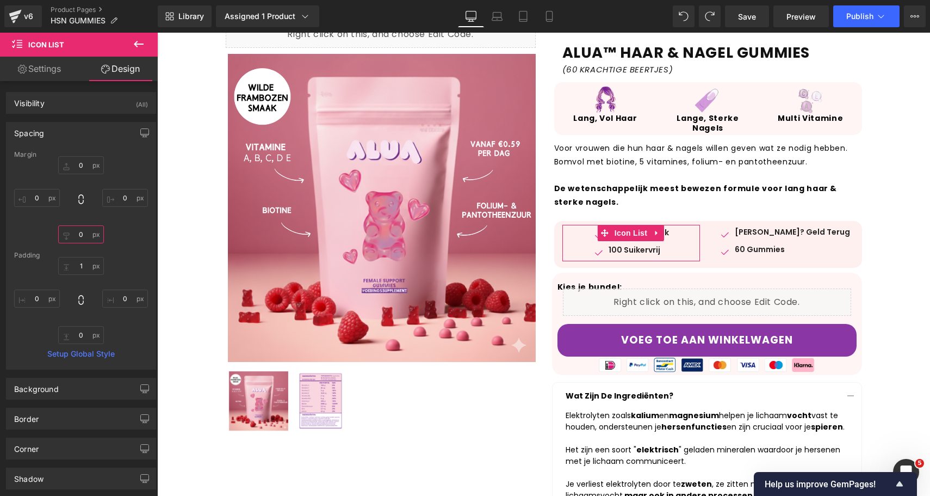
click at [85, 225] on input "0" at bounding box center [81, 234] width 46 height 18
click at [85, 265] on input "1" at bounding box center [81, 266] width 46 height 18
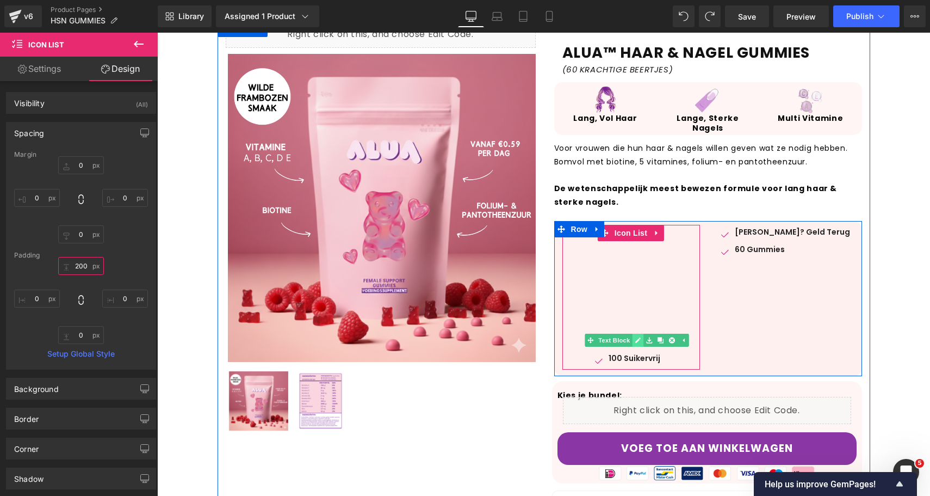
type input "200"
click at [638, 341] on icon at bounding box center [638, 340] width 6 height 7
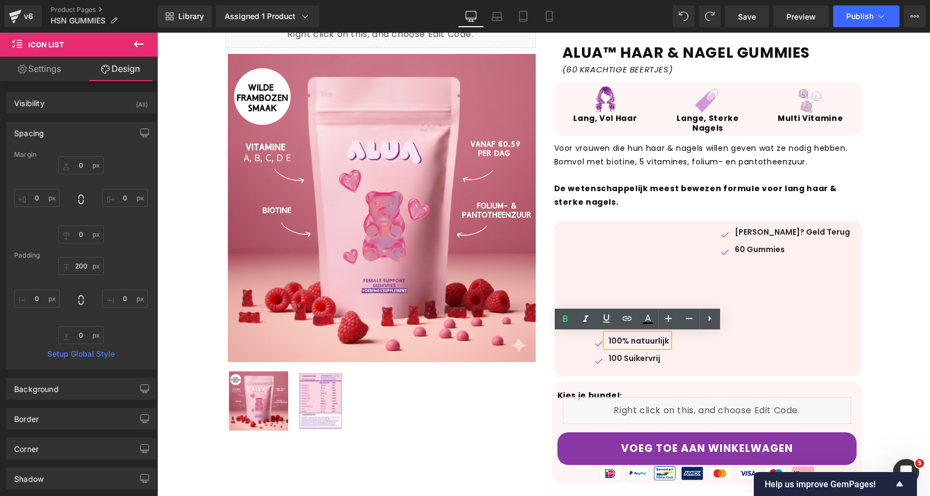
click at [631, 340] on p "100% natuurlijk" at bounding box center [639, 340] width 60 height 11
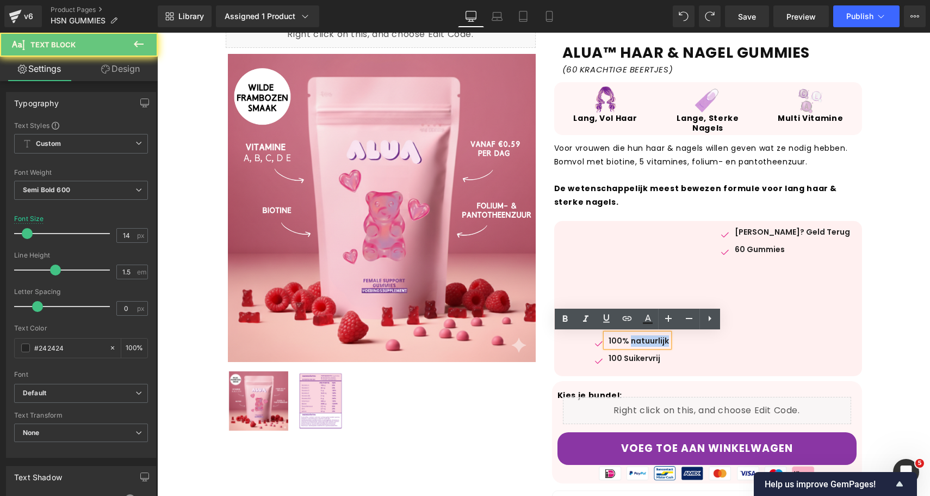
click at [631, 340] on p "100% natuurlijk" at bounding box center [639, 340] width 60 height 11
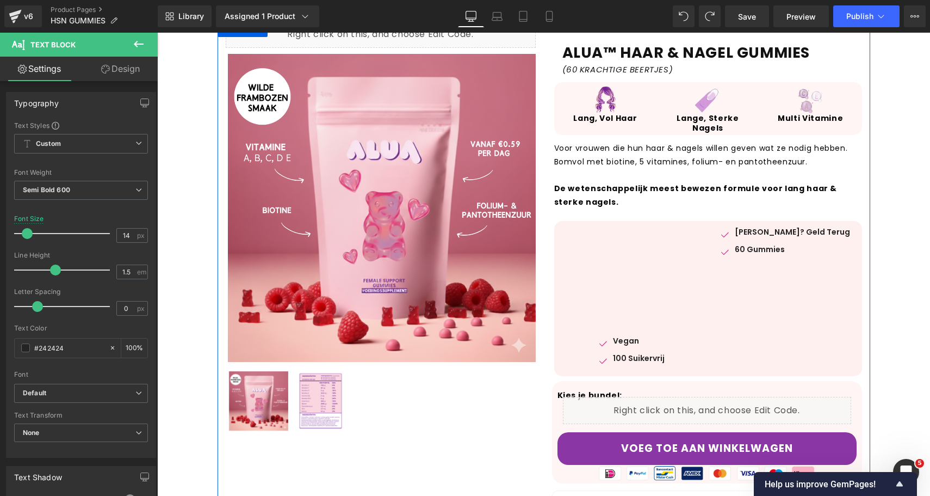
click at [810, 289] on div "Image Vegan Text Block Image 100 Suikervrij Text Block Icon List 200px Image Ge…" at bounding box center [708, 298] width 308 height 155
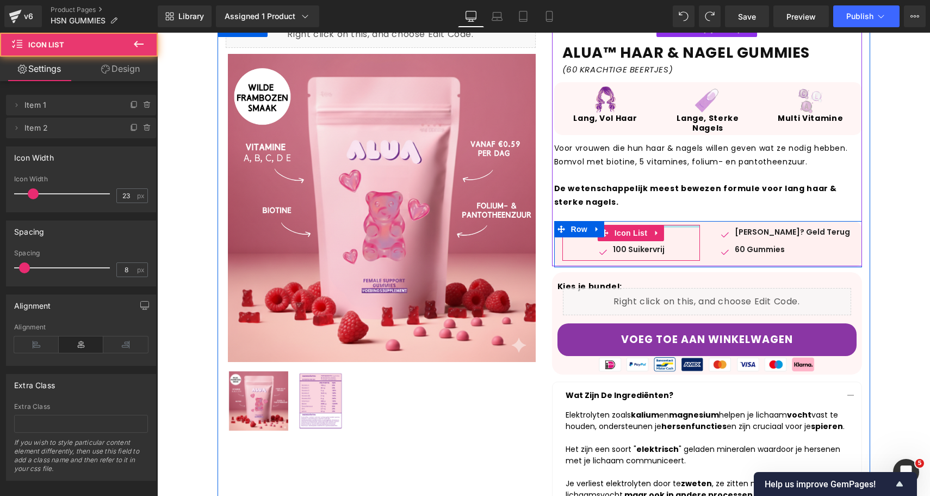
drag, startPoint x: 623, startPoint y: 289, endPoint x: 708, endPoint y: 95, distance: 212.4
click at [708, 97] on div "Image Lang, Vol Haar Heading Image Lange, Sterke Nagels Heading Image Multi Vit…" at bounding box center [708, 171] width 308 height 178
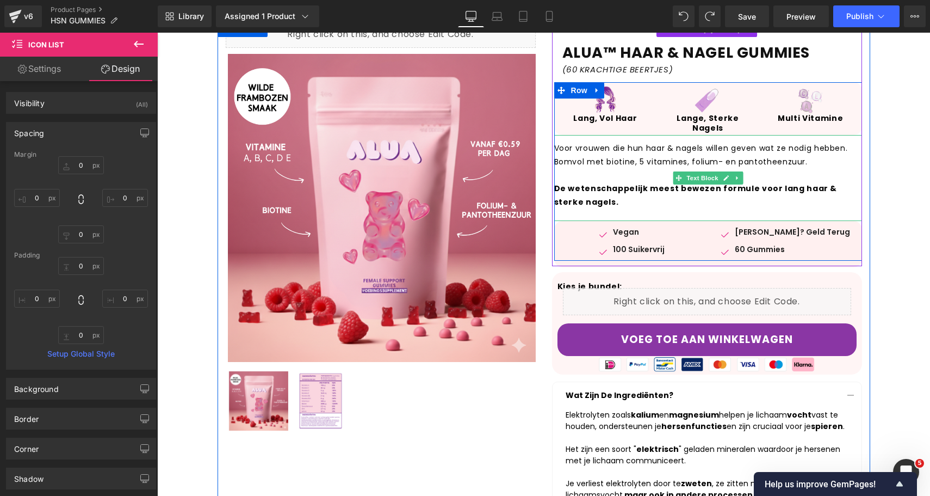
click at [694, 216] on div "Voor vrouwen die hun haar & nagels willen geven wat ze nodig hebben. Bomvol met…" at bounding box center [708, 178] width 308 height 86
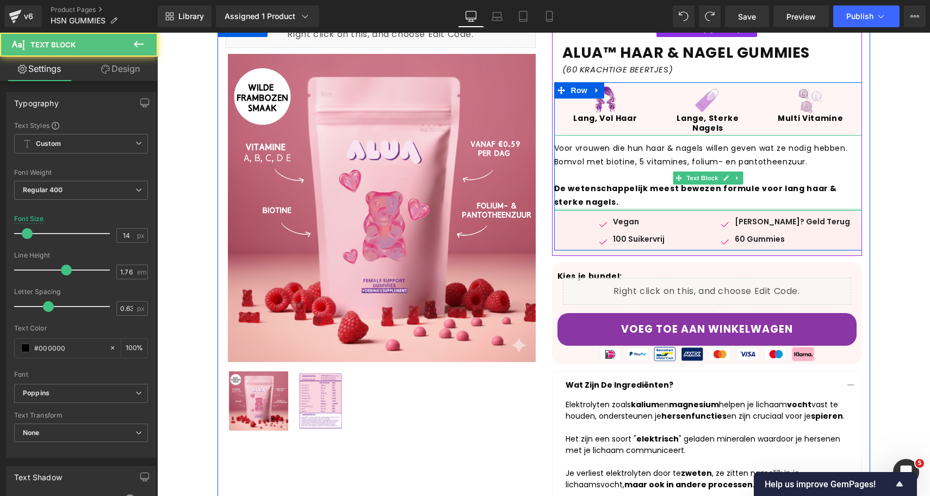
drag, startPoint x: 592, startPoint y: 219, endPoint x: 598, endPoint y: 206, distance: 15.1
click at [598, 208] on div at bounding box center [708, 209] width 308 height 2
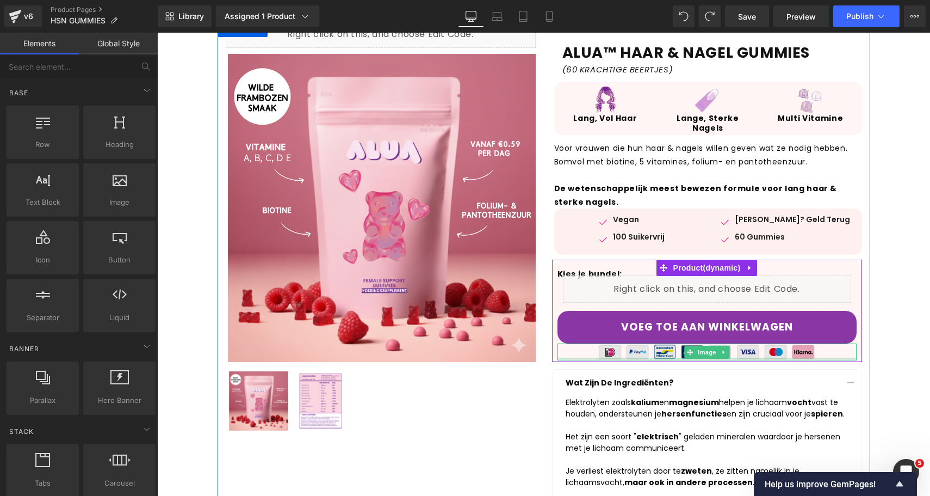
scroll to position [203, 0]
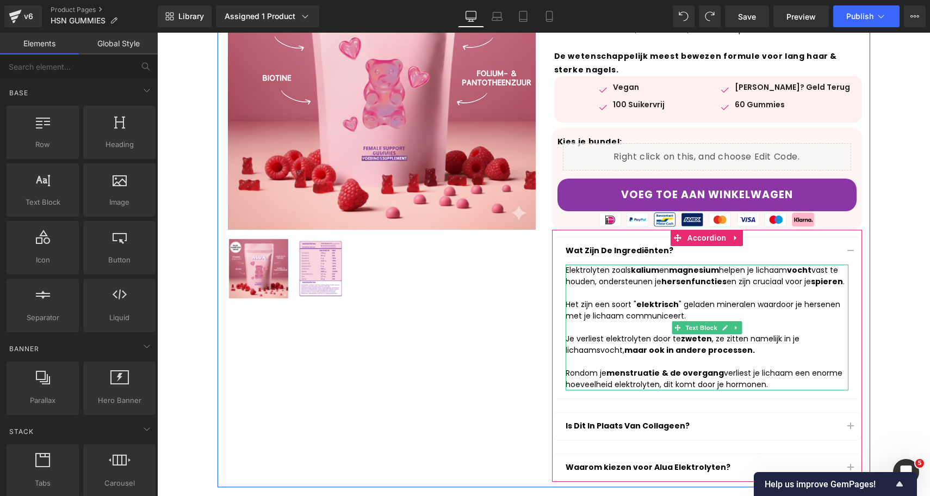
click at [780, 380] on div "Rondom je menstruatie & de overgang verliest je lichaam een enorme hoeveelheid …" at bounding box center [707, 378] width 283 height 23
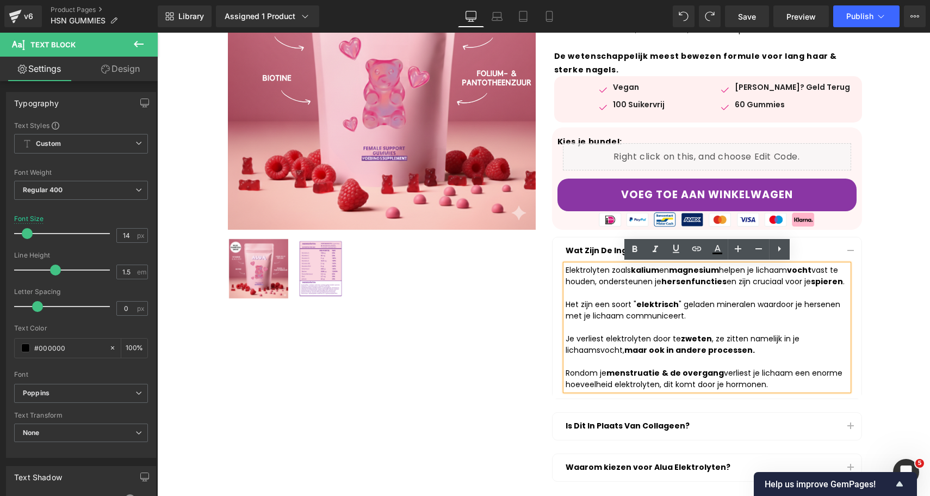
drag, startPoint x: 780, startPoint y: 380, endPoint x: 545, endPoint y: 255, distance: 266.7
click at [545, 255] on div "ALUA™ HAAR & NAGEL GUMMIES Heading (60 KRACHTIGE BEERTJES) Text Block Row Image…" at bounding box center [707, 184] width 326 height 593
paste div
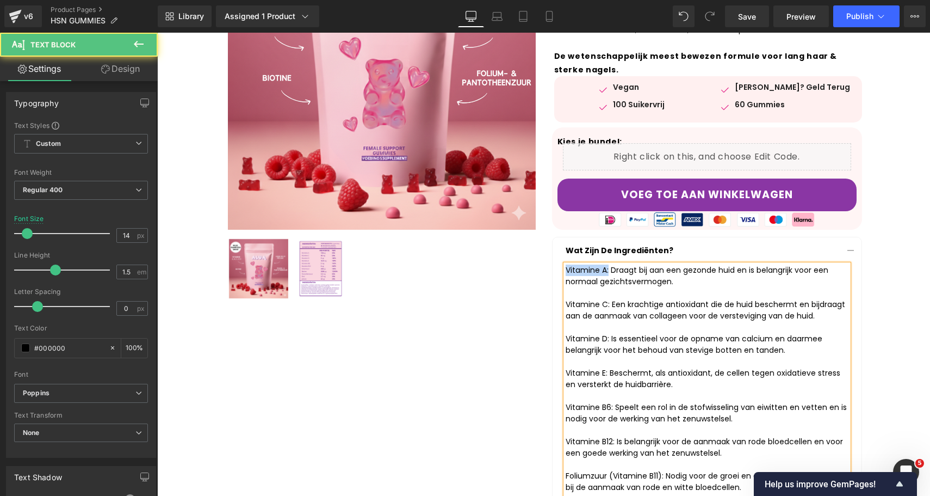
drag, startPoint x: 609, startPoint y: 269, endPoint x: 527, endPoint y: 269, distance: 82.1
click at [527, 269] on div "Liquid Sale Off (P) Image ‹ › (P) Image List" at bounding box center [544, 318] width 653 height 861
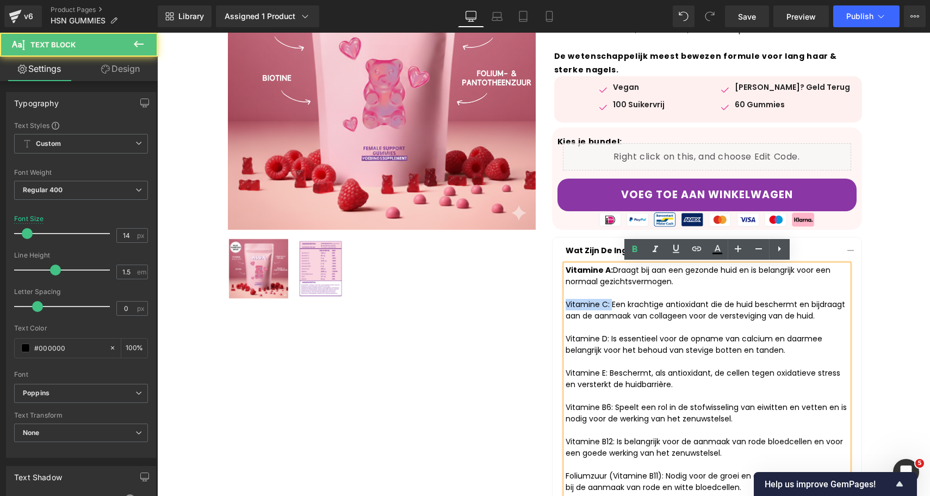
drag, startPoint x: 611, startPoint y: 305, endPoint x: 518, endPoint y: 304, distance: 93.6
click at [518, 304] on div "Liquid Sale Off (P) Image ‹ › (P) Image List" at bounding box center [544, 318] width 653 height 861
click at [611, 337] on div "Vitamine D: Is essentieel voor de opname van calcium en daarmee belangrijk voor…" at bounding box center [707, 344] width 283 height 23
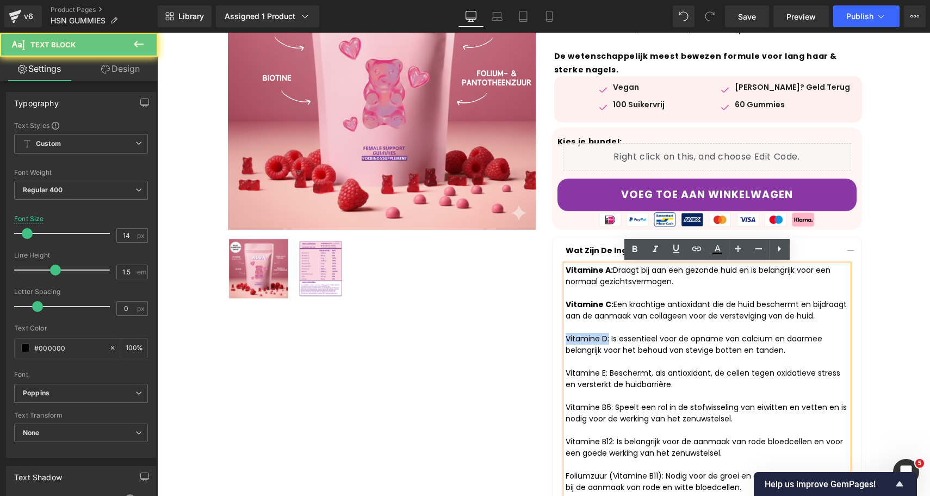
drag, startPoint x: 608, startPoint y: 337, endPoint x: 543, endPoint y: 337, distance: 64.7
click at [544, 337] on div "ALUA™ HAAR & NAGEL GUMMIES Heading (60 KRACHTIGE BEERTJES) Text Block Row Image…" at bounding box center [707, 316] width 326 height 856
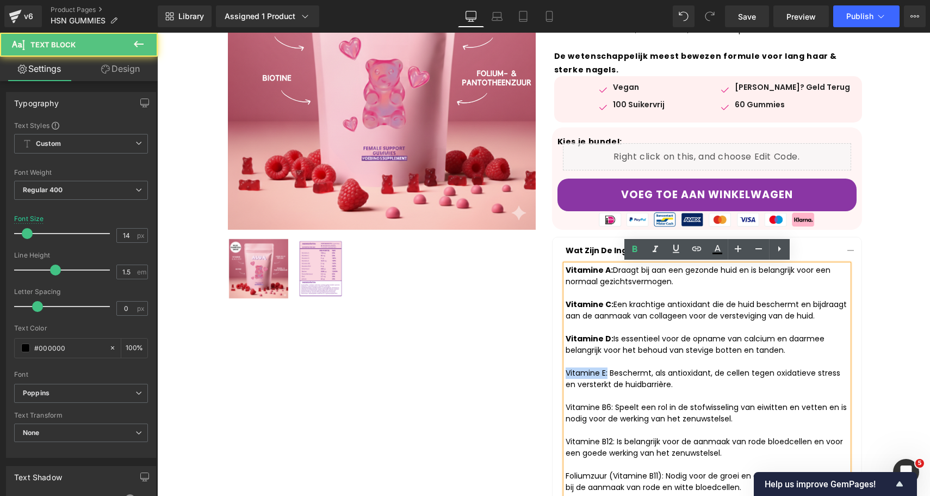
drag, startPoint x: 607, startPoint y: 370, endPoint x: 534, endPoint y: 370, distance: 72.9
click at [535, 370] on div "Liquid Sale Off (P) Image ‹ › (P) Image List" at bounding box center [544, 318] width 653 height 861
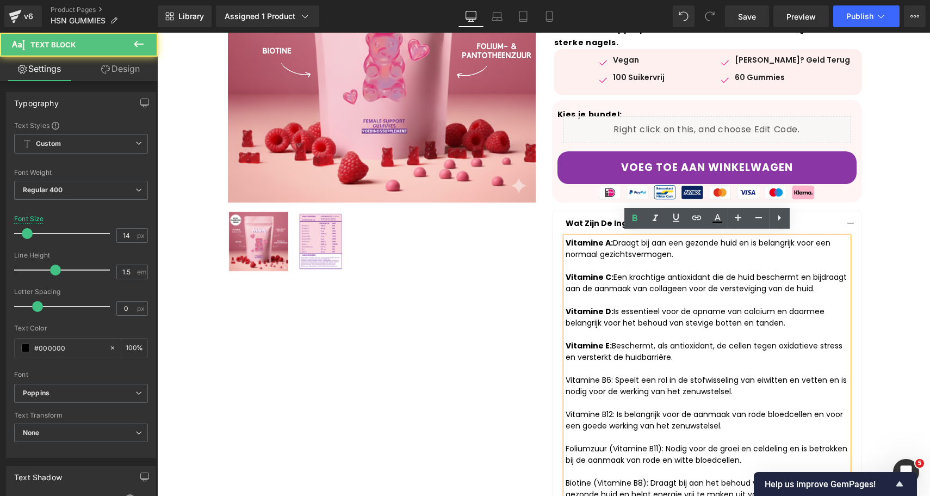
scroll to position [234, 0]
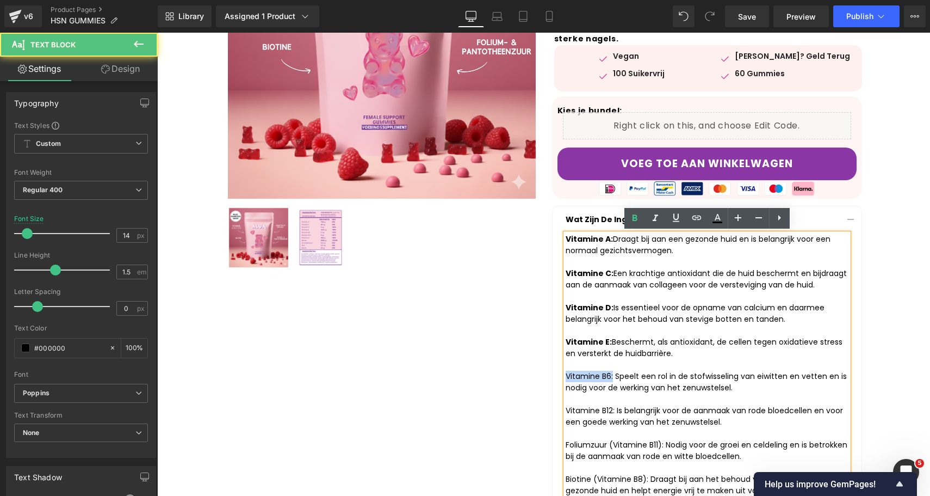
drag, startPoint x: 613, startPoint y: 376, endPoint x: 544, endPoint y: 376, distance: 69.1
click at [544, 376] on div "ALUA™ HAAR & NAGEL GUMMIES Heading (60 KRACHTIGE BEERTJES) Text Block Row Image…" at bounding box center [707, 285] width 326 height 856
drag, startPoint x: 616, startPoint y: 409, endPoint x: 507, endPoint y: 409, distance: 108.8
click at [507, 409] on div "Liquid Sale Off (P) Image ‹ › (P) Image List" at bounding box center [544, 287] width 653 height 861
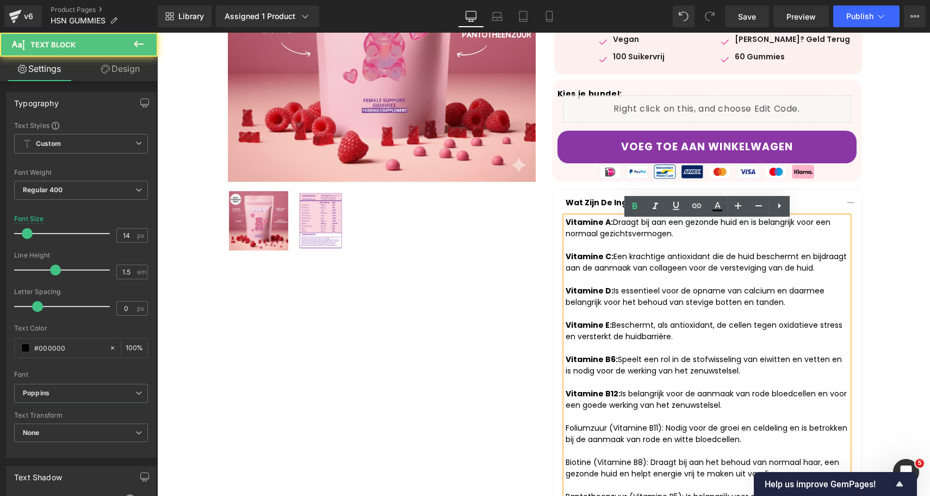
scroll to position [267, 0]
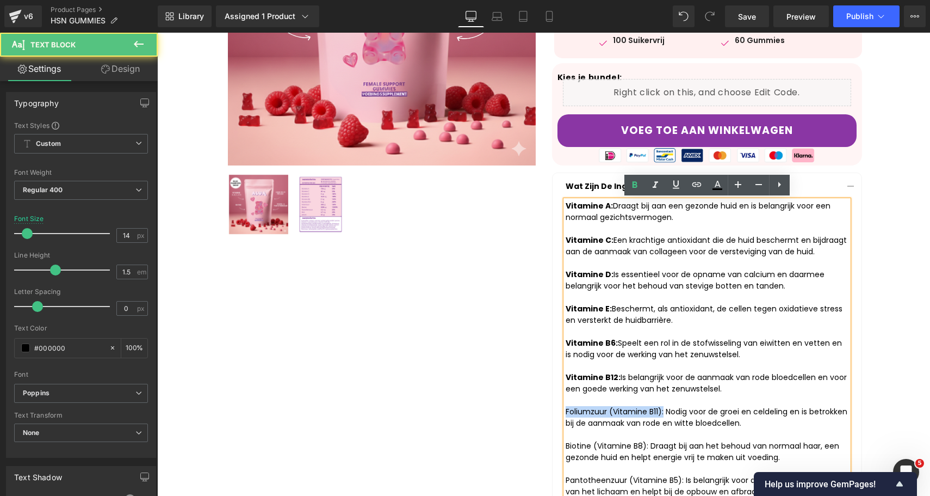
drag, startPoint x: 663, startPoint y: 410, endPoint x: 556, endPoint y: 411, distance: 107.2
click at [556, 411] on article "Vitamine A: Draagt bij aan een gezonde huid en is belangrijk voor een normaal g…" at bounding box center [707, 398] width 309 height 397
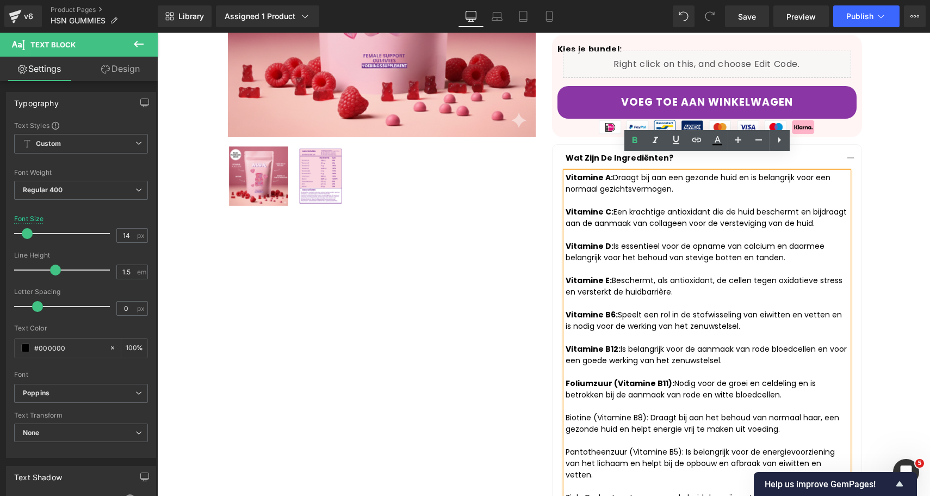
scroll to position [312, 0]
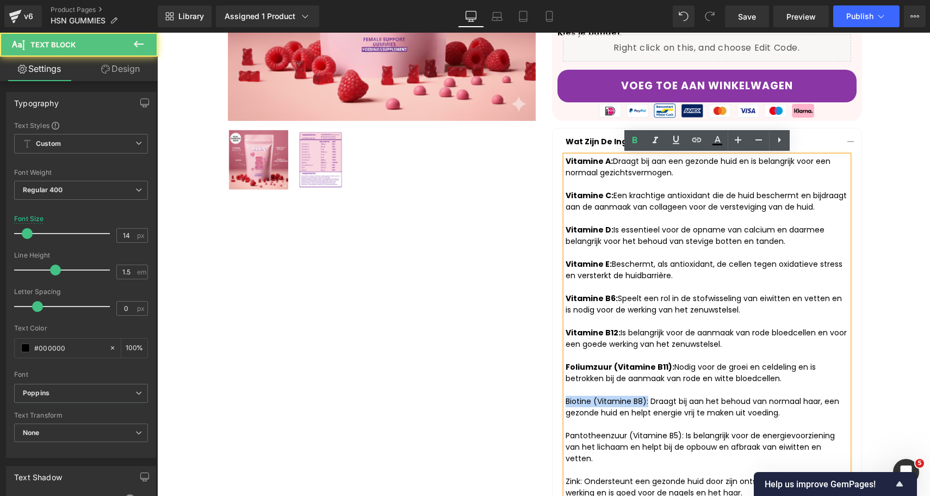
drag, startPoint x: 646, startPoint y: 399, endPoint x: 542, endPoint y: 399, distance: 103.9
click at [542, 399] on div "Liquid Sale Off (P) Image ‹ › (P) Image List" at bounding box center [544, 210] width 653 height 861
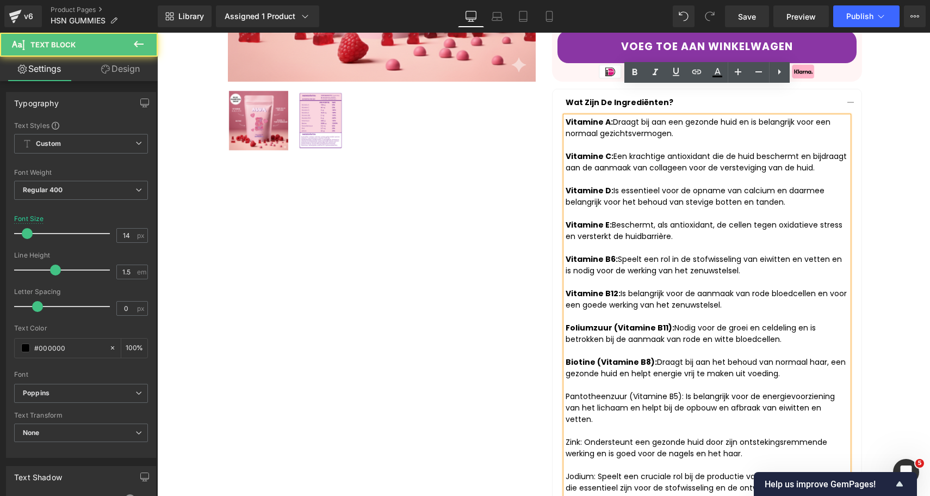
scroll to position [380, 0]
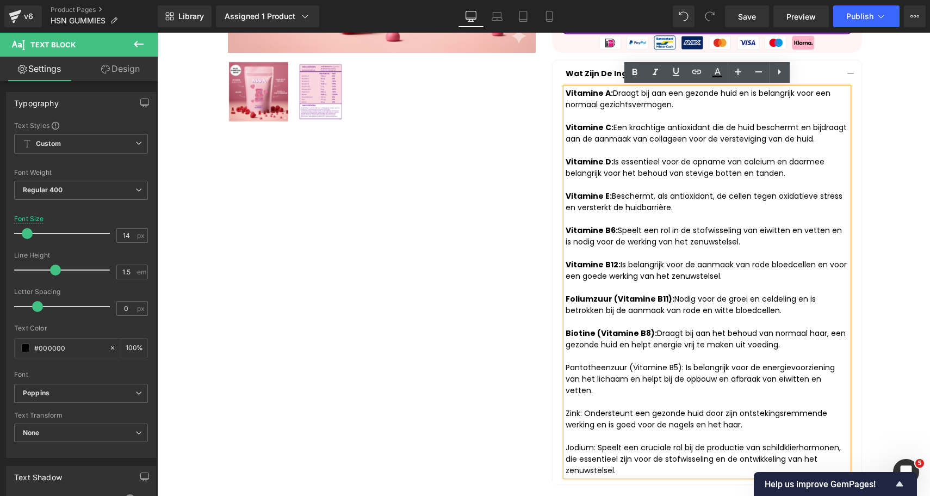
click at [685, 367] on div "Pantotheenzuur (Vitamine B5): Is belangrijk voor de energievoorziening van het …" at bounding box center [707, 379] width 283 height 34
drag, startPoint x: 682, startPoint y: 368, endPoint x: 531, endPoint y: 370, distance: 151.3
click at [531, 370] on div "Liquid Sale Off (P) Image ‹ › (P) Image List" at bounding box center [544, 142] width 653 height 861
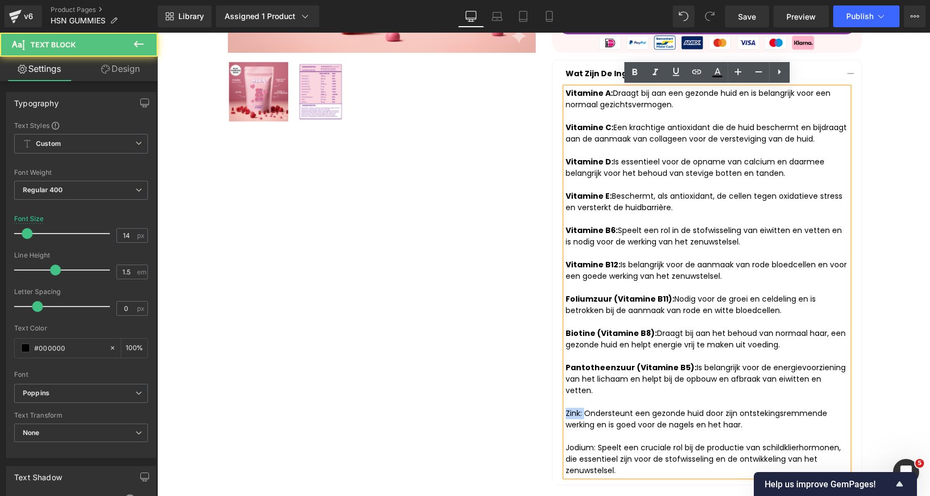
drag, startPoint x: 584, startPoint y: 400, endPoint x: 553, endPoint y: 400, distance: 31.0
click at [553, 400] on article "Vitamine A: Draagt bij aan een gezonde huid en is belangrijk voor een normaal g…" at bounding box center [707, 286] width 309 height 397
drag, startPoint x: 599, startPoint y: 435, endPoint x: 523, endPoint y: 435, distance: 76.2
click at [523, 435] on div "Liquid Sale Off (P) Image ‹ › (P) Image List" at bounding box center [544, 142] width 653 height 861
